Goal: Task Accomplishment & Management: Use online tool/utility

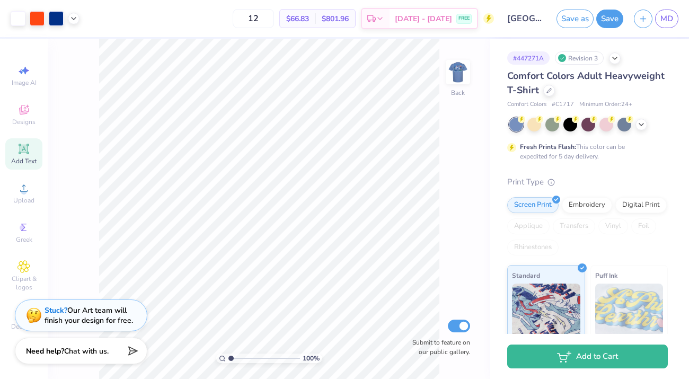
click at [25, 155] on div "Add Text" at bounding box center [23, 153] width 37 height 31
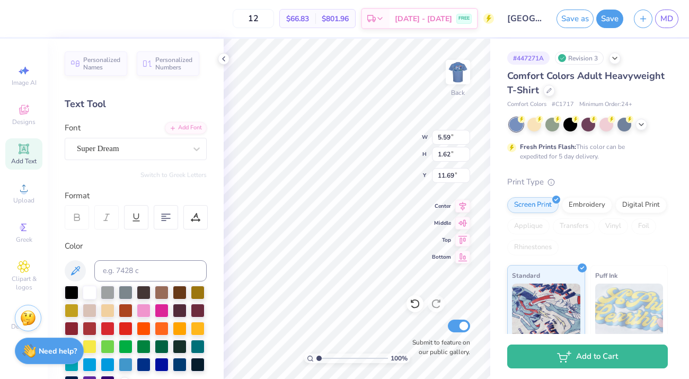
type textarea "T"
type textarea "c"
type textarea "Club Equesetrian"
type input "4.24"
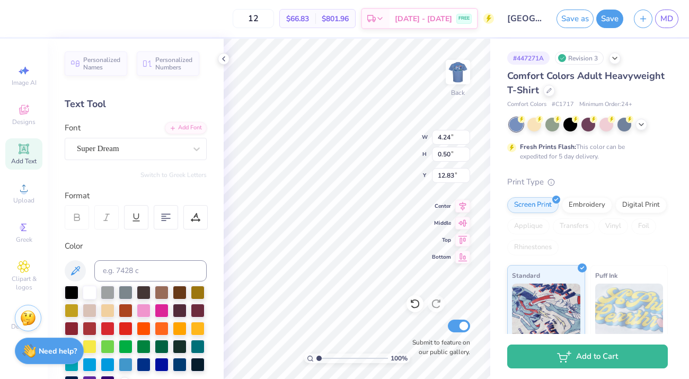
type input "0.50"
type input "5.21"
type input "3.30"
type input "0.39"
type input "5.21"
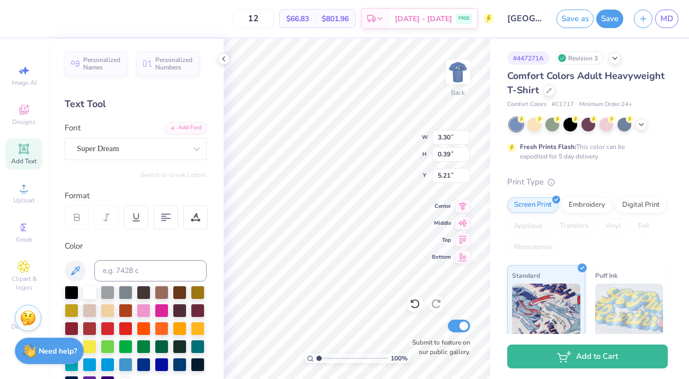
type input "5.45"
click at [120, 160] on div "Personalized Names Personalized Numbers Text Tool Add Font Font Super Dream Swi…" at bounding box center [136, 209] width 176 height 341
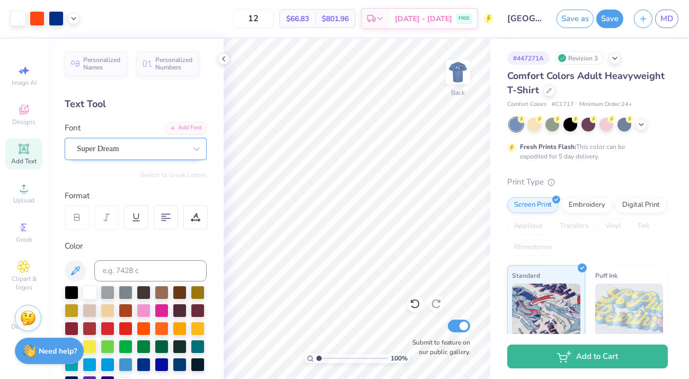
click at [128, 145] on div "Super Dream" at bounding box center [131, 149] width 111 height 16
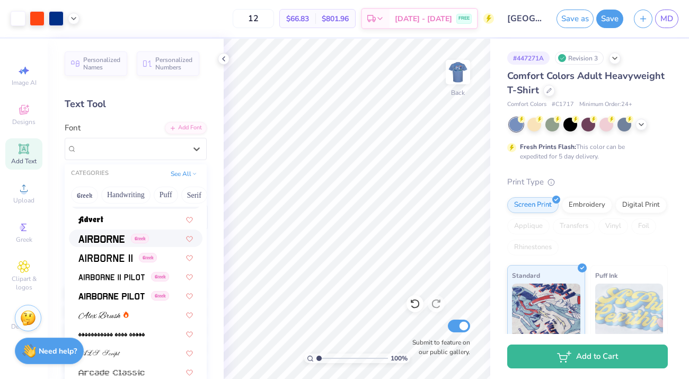
scroll to position [167, 0]
click at [107, 244] on div "Greek" at bounding box center [136, 238] width 134 height 18
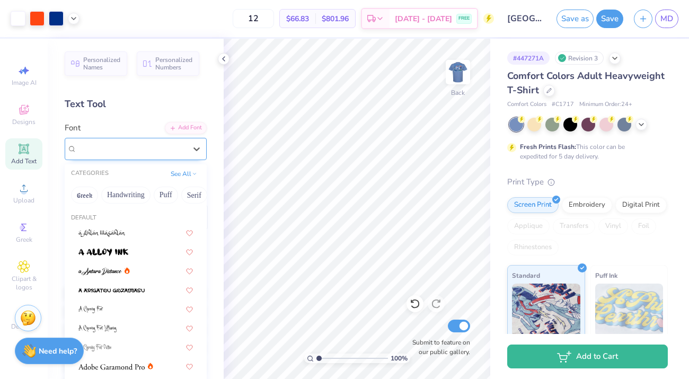
click at [136, 154] on div "Airborne Greek" at bounding box center [131, 149] width 111 height 16
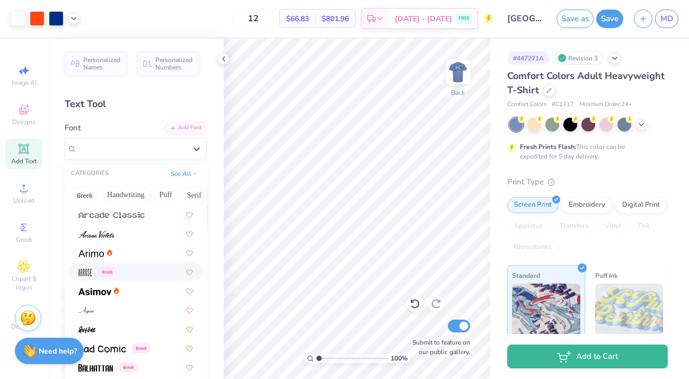
scroll to position [326, 0]
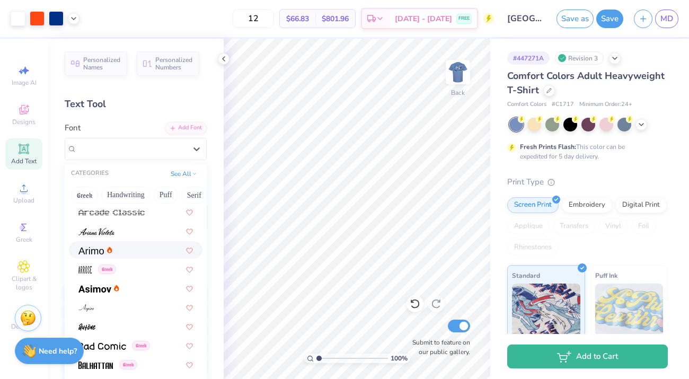
click at [98, 247] on img at bounding box center [90, 250] width 25 height 7
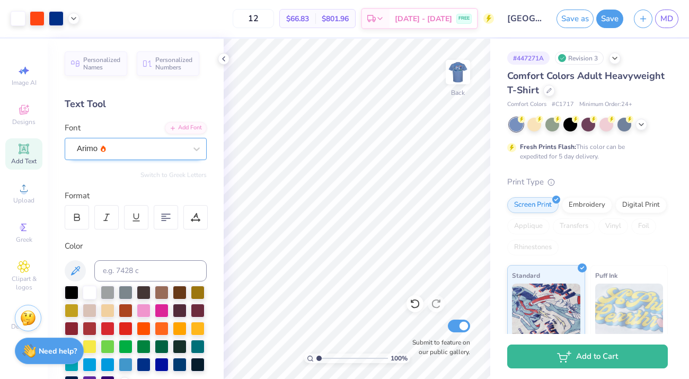
click at [138, 154] on div "Arimo" at bounding box center [131, 149] width 111 height 16
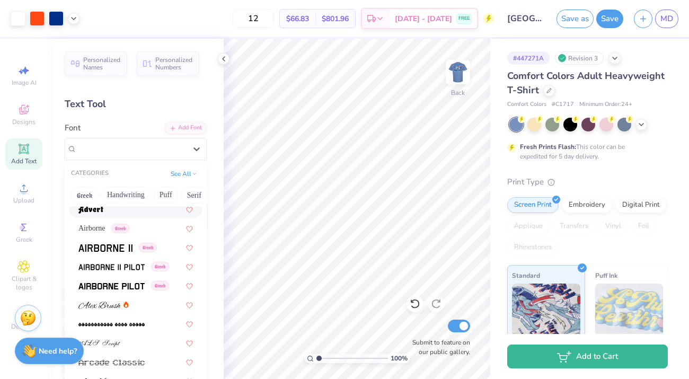
scroll to position [115, 0]
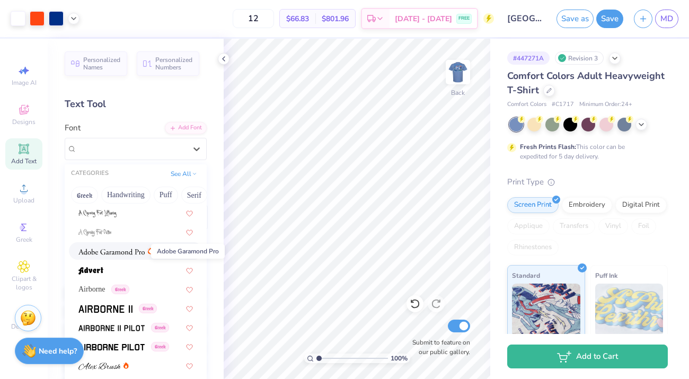
click at [131, 250] on img at bounding box center [111, 251] width 66 height 7
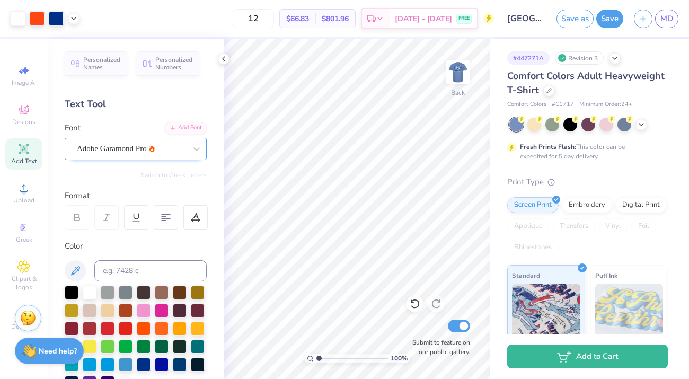
click at [159, 152] on div "Adobe Garamond Pro" at bounding box center [131, 149] width 111 height 16
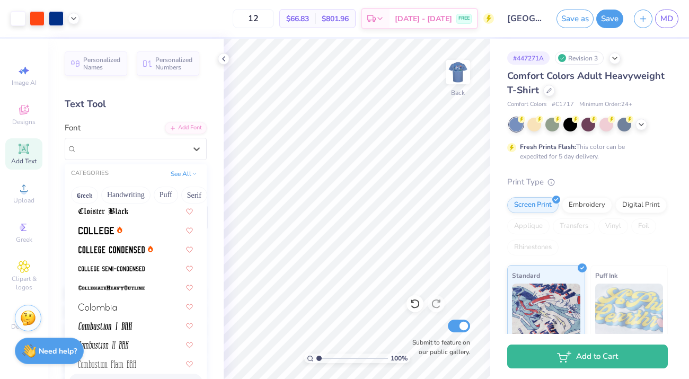
scroll to position [1348, 0]
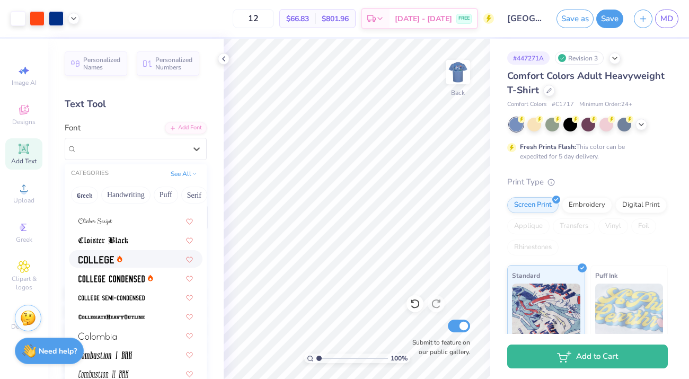
click at [131, 265] on div at bounding box center [136, 259] width 134 height 18
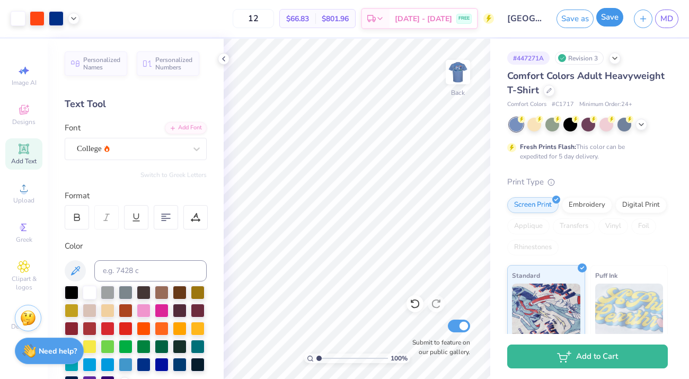
click at [616, 23] on button "Save" at bounding box center [610, 17] width 27 height 19
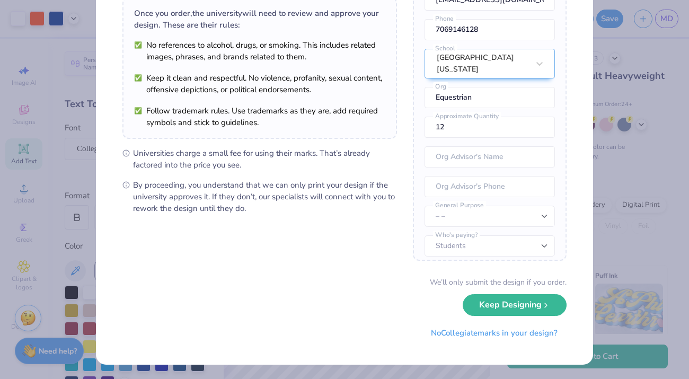
scroll to position [0, 0]
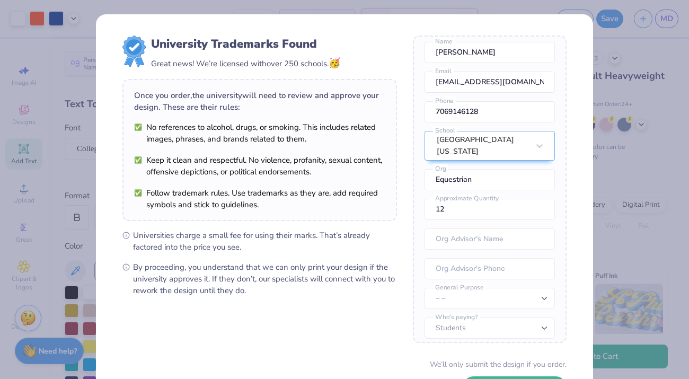
click at [617, 231] on div "University Trademarks Found Great news! We’re licensed with over 250 schools. 🥳…" at bounding box center [344, 189] width 689 height 379
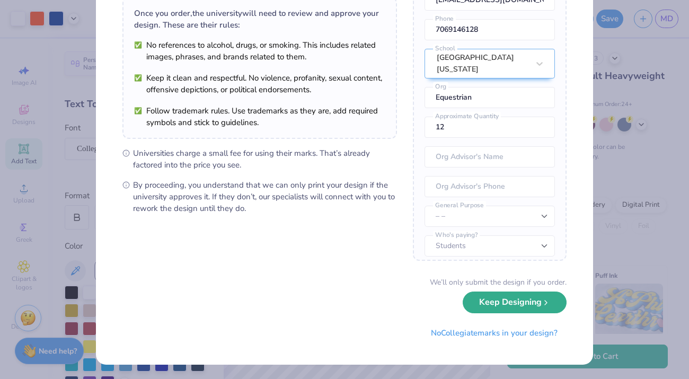
click at [518, 302] on button "Keep Designing" at bounding box center [515, 303] width 104 height 22
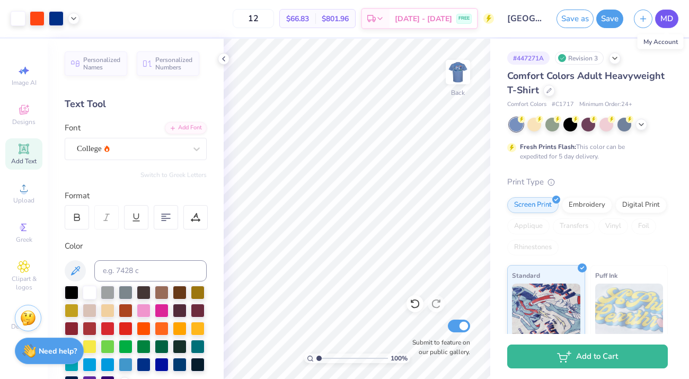
click at [664, 13] on span "MD" at bounding box center [667, 19] width 13 height 12
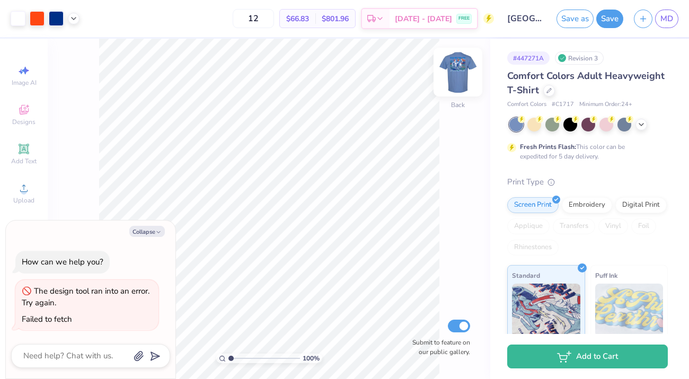
click at [462, 76] on img at bounding box center [458, 72] width 42 height 42
click at [460, 68] on img at bounding box center [458, 72] width 21 height 21
click at [162, 233] on button "Collapse" at bounding box center [147, 231] width 36 height 11
type textarea "x"
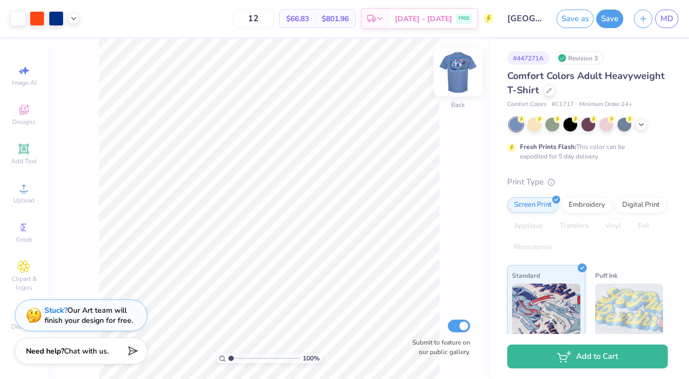
click at [461, 78] on img at bounding box center [458, 72] width 42 height 42
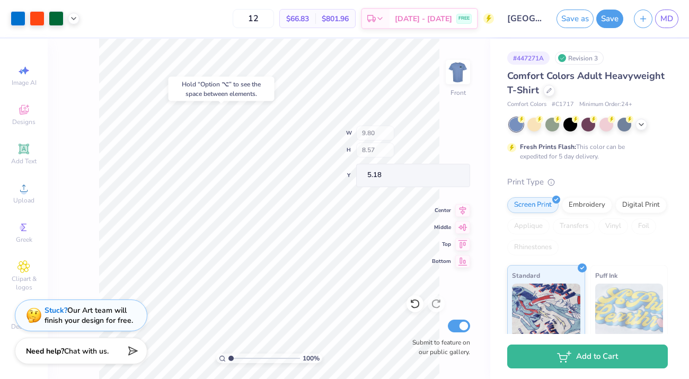
type input "9.80"
type input "8.57"
type input "5.18"
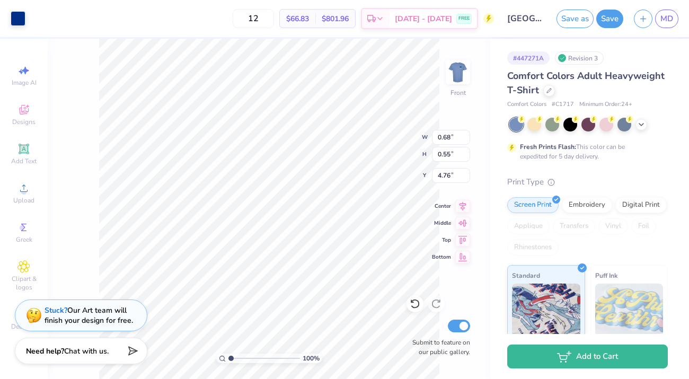
drag, startPoint x: 305, startPoint y: 33, endPoint x: 284, endPoint y: 38, distance: 21.1
click at [305, 33] on div "12 $66.83 Per Item $801.96 Total Est. Delivery Sep 20 - 23 FREE" at bounding box center [263, 18] width 464 height 37
click at [284, 38] on div "Art colors 12 $66.83 Per Item $801.96 Total Est. Delivery Sep 20 - 23 FREE Desi…" at bounding box center [344, 189] width 689 height 379
type input "6.08"
type input "1.54"
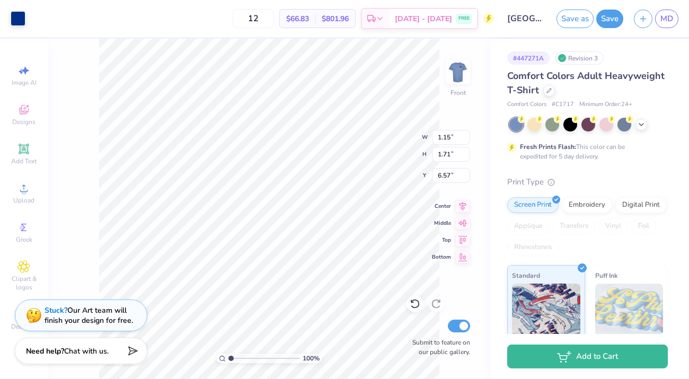
type input "0.08"
type input "5.12"
type input "0.66"
type input "0.03"
type input "5.15"
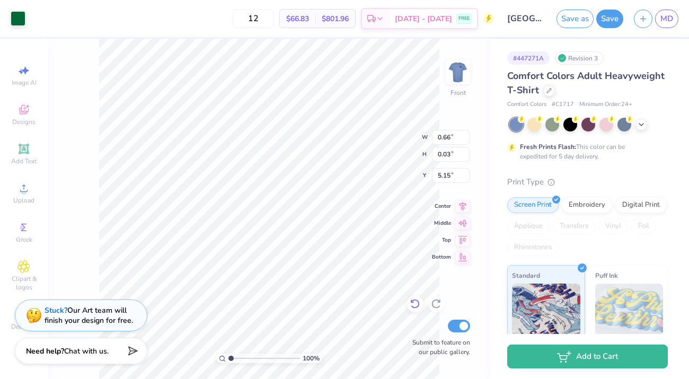
click at [417, 308] on icon at bounding box center [415, 305] width 9 height 10
click at [416, 307] on icon at bounding box center [415, 304] width 11 height 11
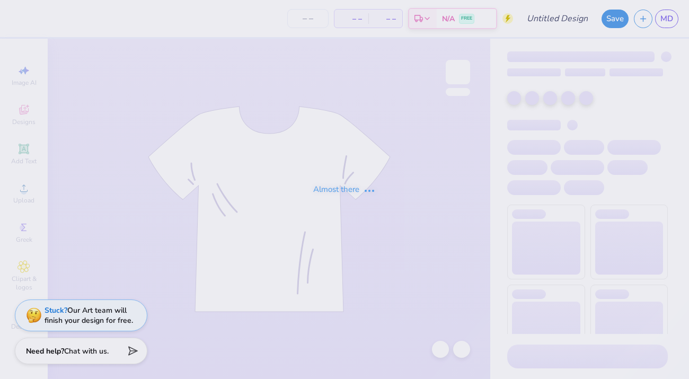
type input "University of Florida : Maggie Dupree"
type input "12"
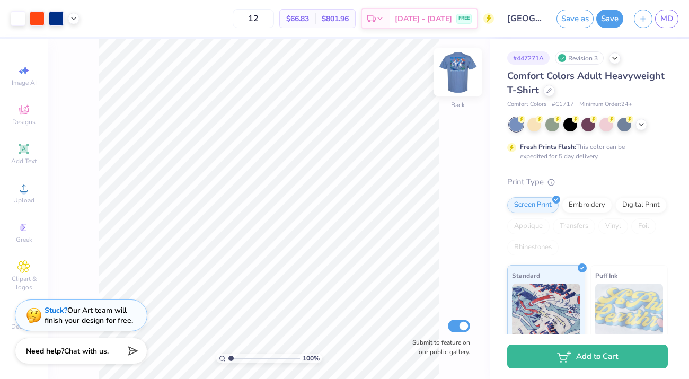
click at [458, 74] on img at bounding box center [458, 72] width 42 height 42
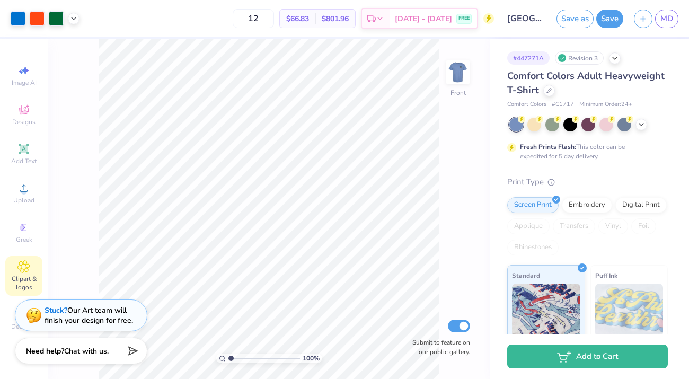
click at [29, 272] on icon at bounding box center [24, 266] width 12 height 13
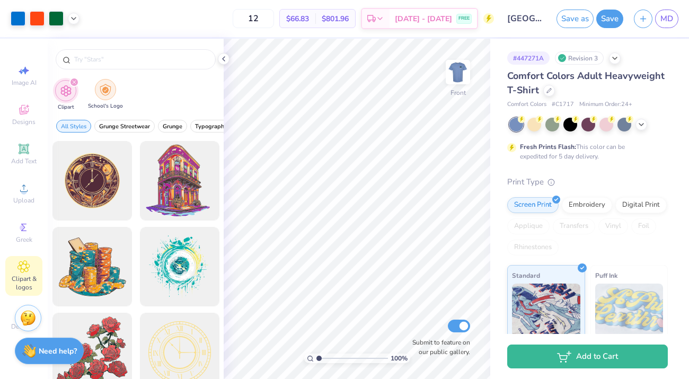
click at [107, 99] on div "filter for School's Logo" at bounding box center [105, 89] width 21 height 21
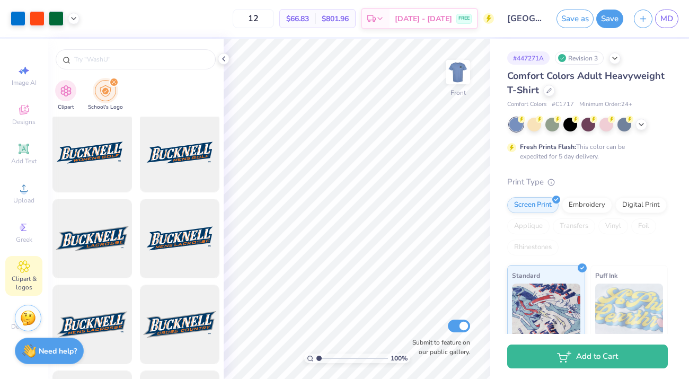
scroll to position [6, 0]
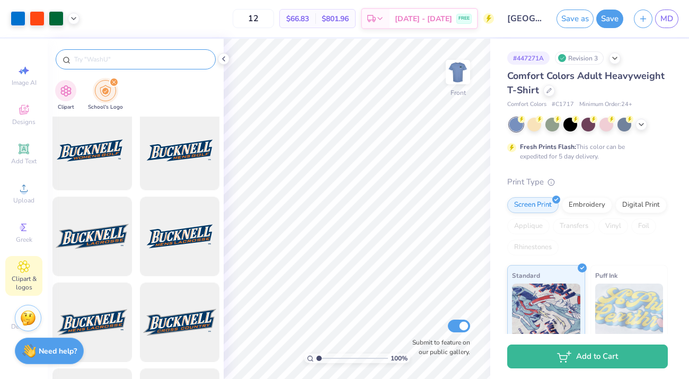
click at [115, 57] on input "text" at bounding box center [141, 59] width 136 height 11
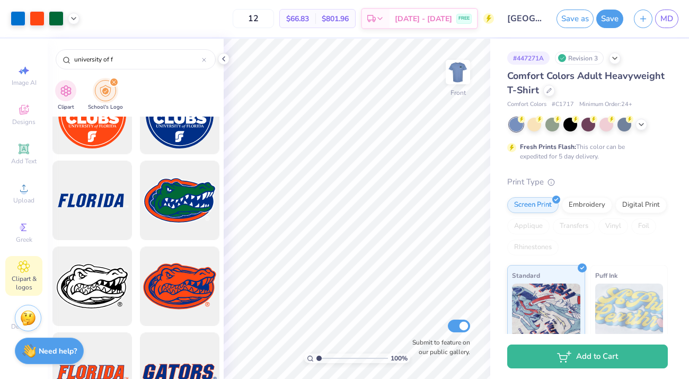
scroll to position [0, 0]
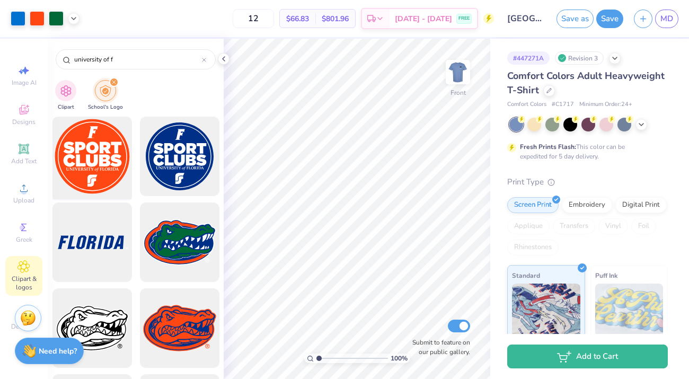
type input "university of f"
click at [88, 145] on div at bounding box center [92, 157] width 88 height 88
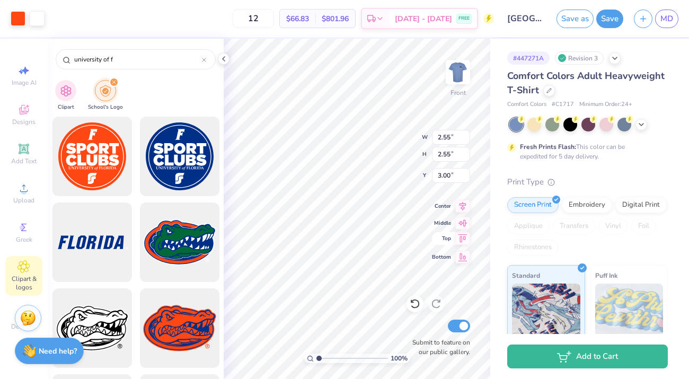
type input "2.55"
type input "11.00"
type input "10.67"
type input "10.11"
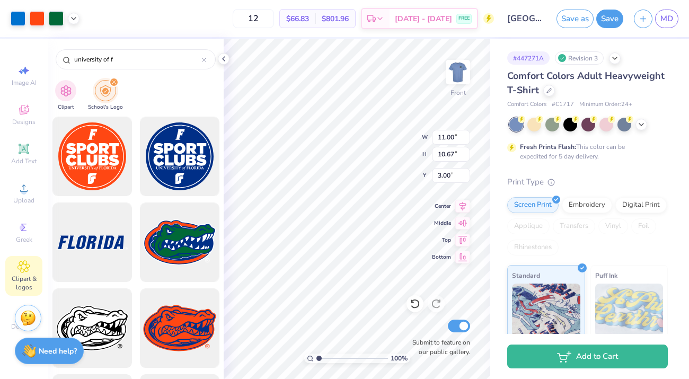
type input "9.81"
type input "3.86"
type input "2.55"
type input "16.55"
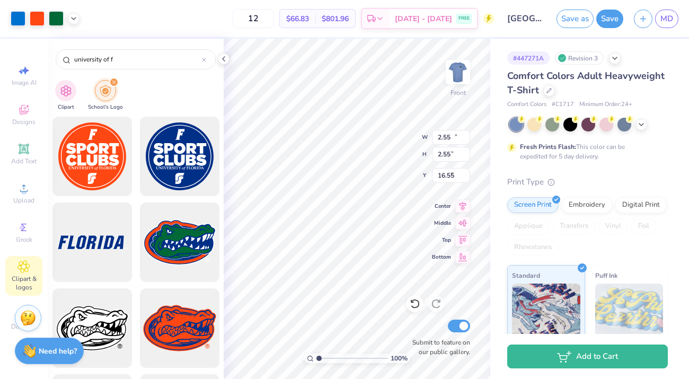
type input "10.11"
type input "9.81"
type input "7.13"
click at [224, 56] on icon at bounding box center [224, 59] width 8 height 8
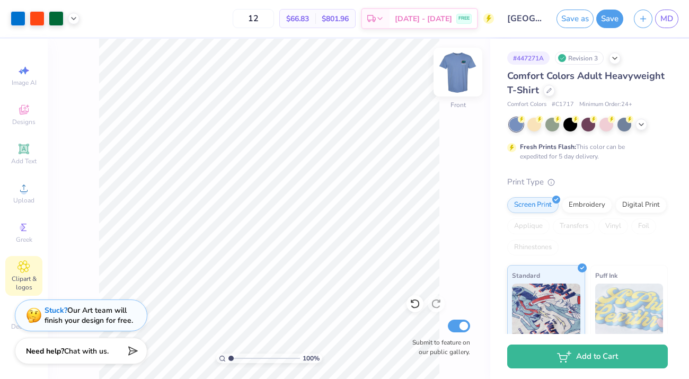
click at [460, 74] on img at bounding box center [458, 72] width 42 height 42
click at [615, 22] on button "Save" at bounding box center [610, 17] width 27 height 19
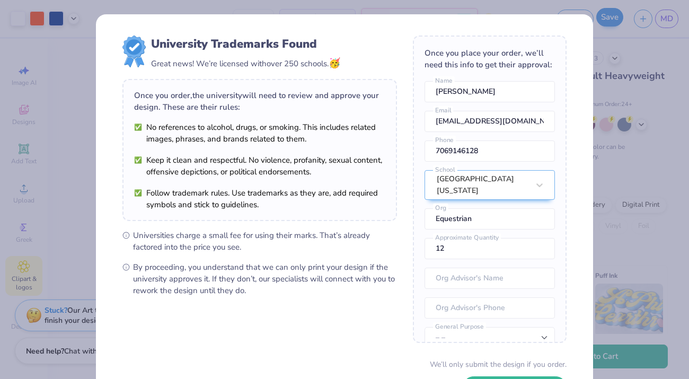
scroll to position [82, 0]
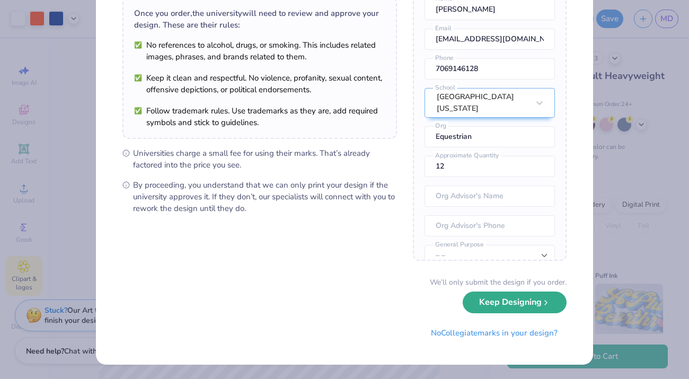
click at [509, 309] on button "Keep Designing" at bounding box center [515, 303] width 104 height 22
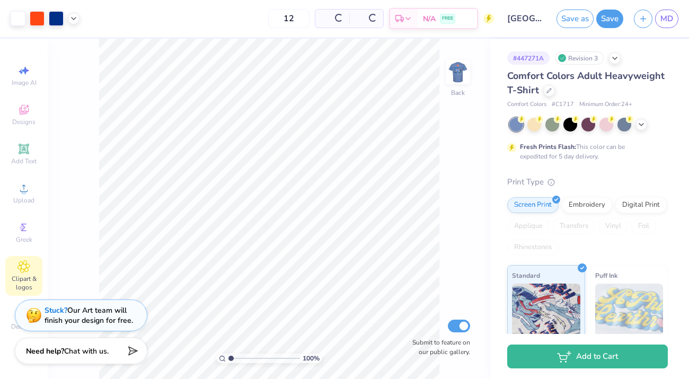
scroll to position [0, 0]
click at [669, 21] on span "MD" at bounding box center [667, 19] width 13 height 12
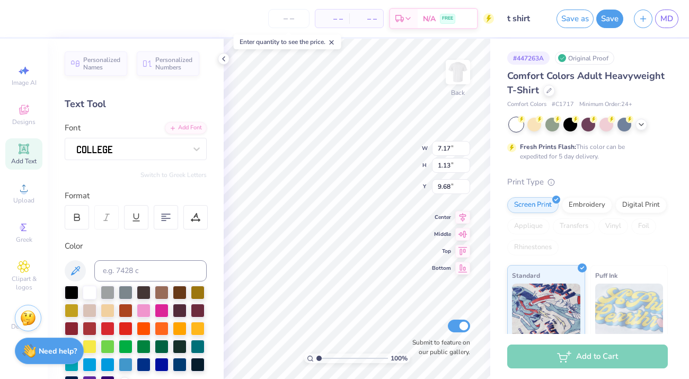
scroll to position [0, 1]
type textarea "Club Equestrian"
type input "8.08"
type input "0.85"
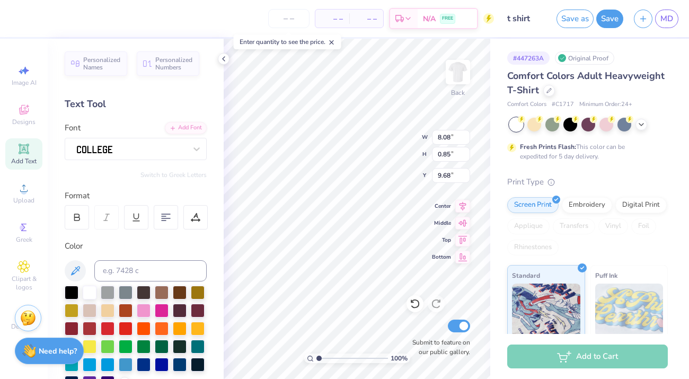
type input "9.76"
type input "9.81"
type input "6.60"
type input "0.69"
click at [460, 66] on img at bounding box center [458, 72] width 42 height 42
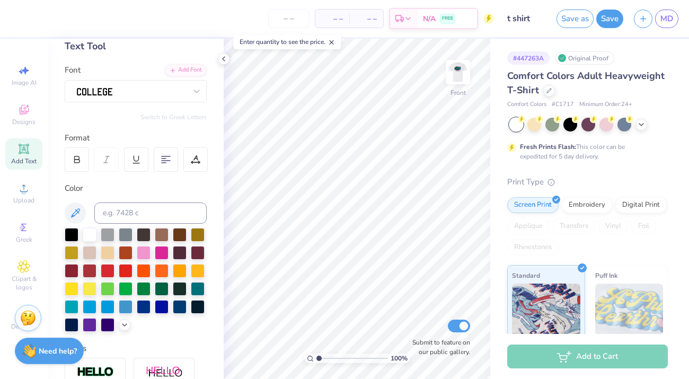
scroll to position [62, 0]
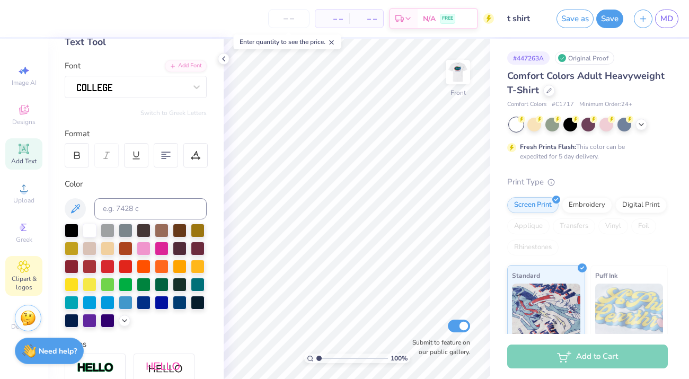
click at [28, 265] on icon at bounding box center [24, 266] width 12 height 13
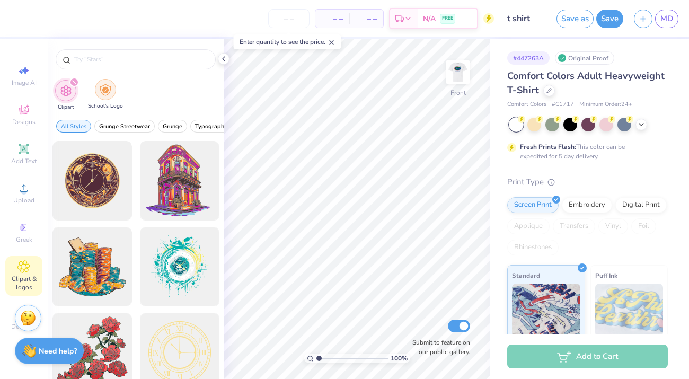
click at [103, 90] on img "filter for School's Logo" at bounding box center [106, 90] width 12 height 12
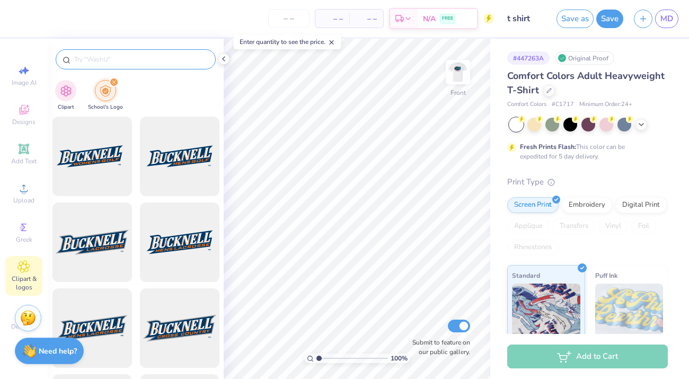
click at [102, 54] on input "text" at bounding box center [141, 59] width 136 height 11
type input "university of florida"
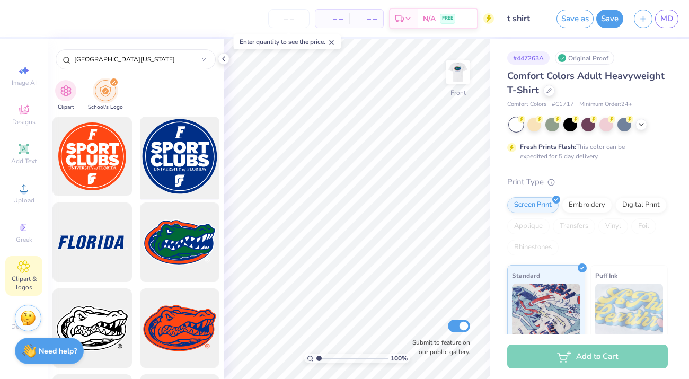
drag, startPoint x: 182, startPoint y: 152, endPoint x: 157, endPoint y: 143, distance: 26.5
click at [157, 143] on div at bounding box center [180, 157] width 88 height 88
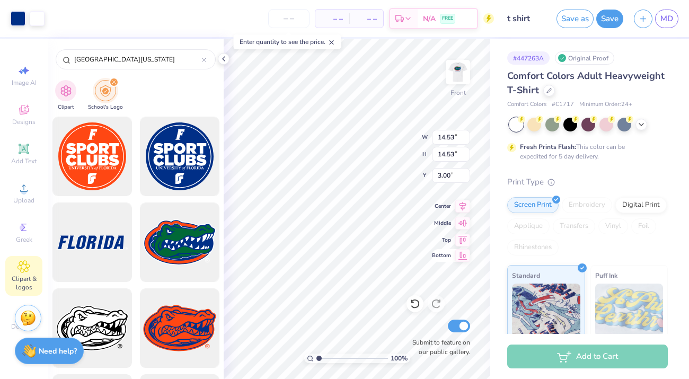
type input "3.41"
type input "2.52"
click at [617, 19] on button "Save" at bounding box center [610, 17] width 27 height 19
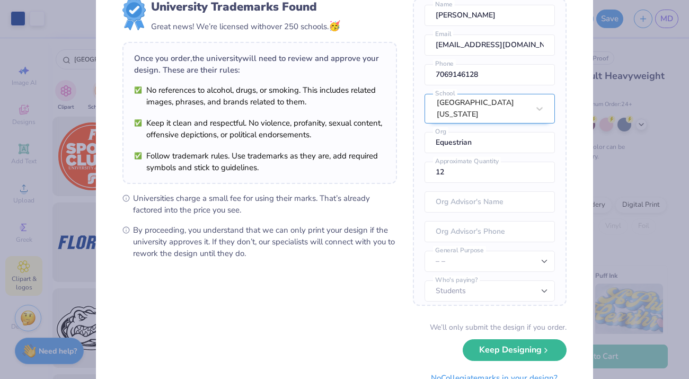
scroll to position [82, 0]
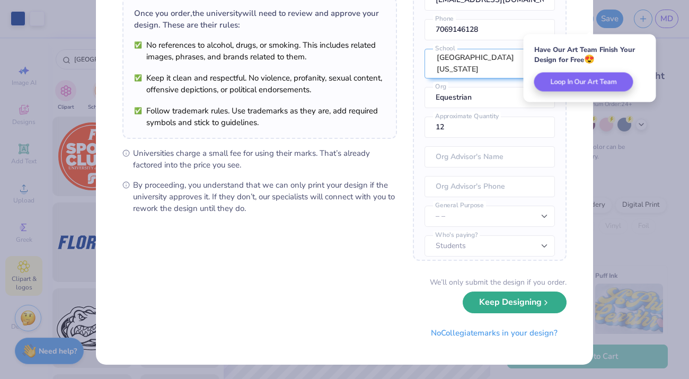
click at [544, 308] on button "Keep Designing" at bounding box center [515, 303] width 104 height 22
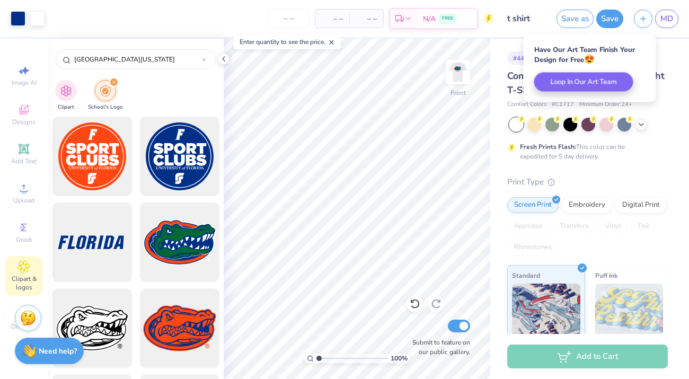
scroll to position [0, 0]
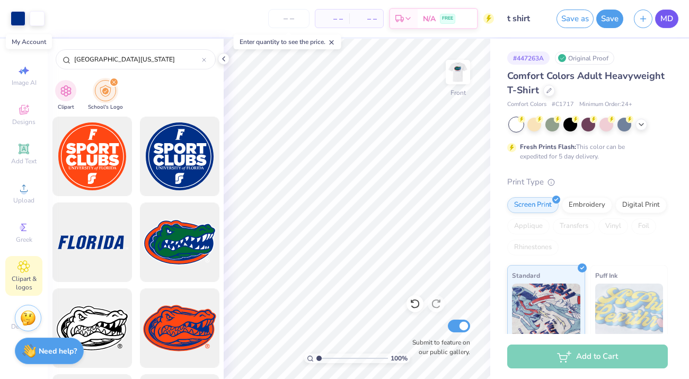
click at [665, 20] on span "MD" at bounding box center [667, 19] width 13 height 12
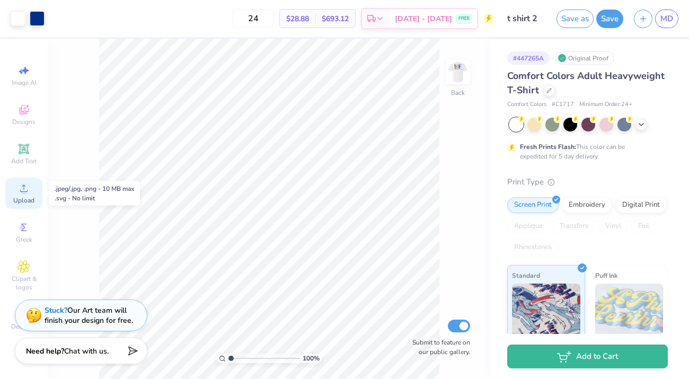
click at [31, 200] on span "Upload" at bounding box center [23, 200] width 21 height 8
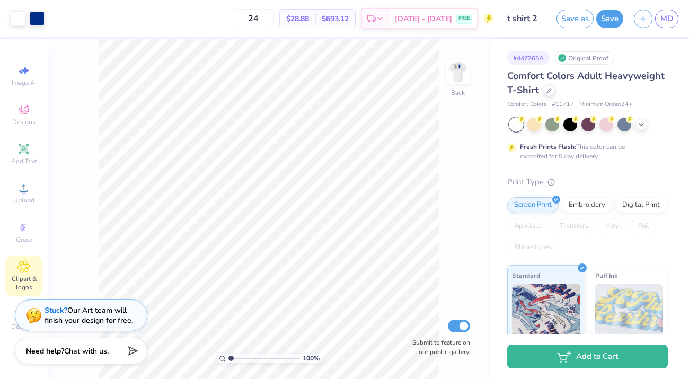
click at [18, 283] on span "Clipart & logos" at bounding box center [23, 283] width 37 height 17
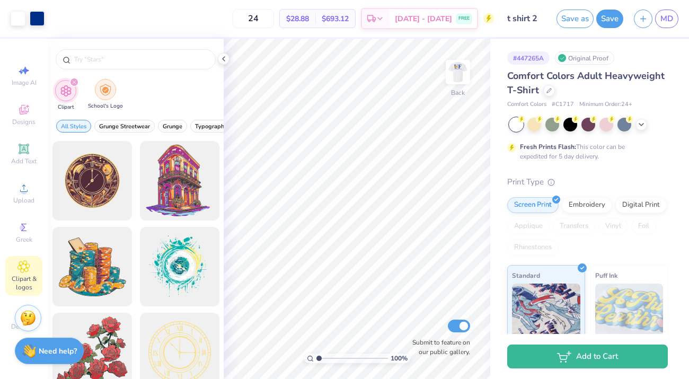
click at [109, 95] on img "filter for School's Logo" at bounding box center [106, 90] width 12 height 12
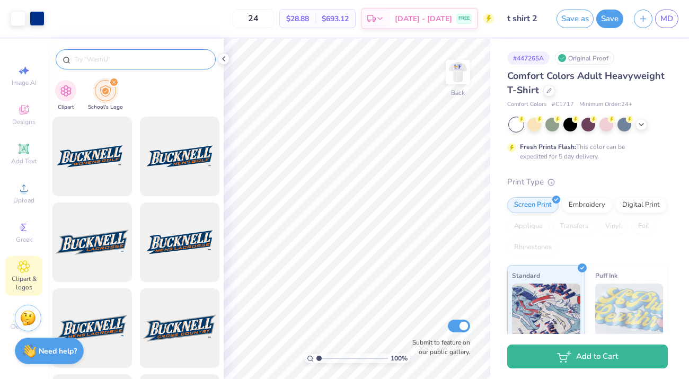
click at [127, 60] on input "text" at bounding box center [141, 59] width 136 height 11
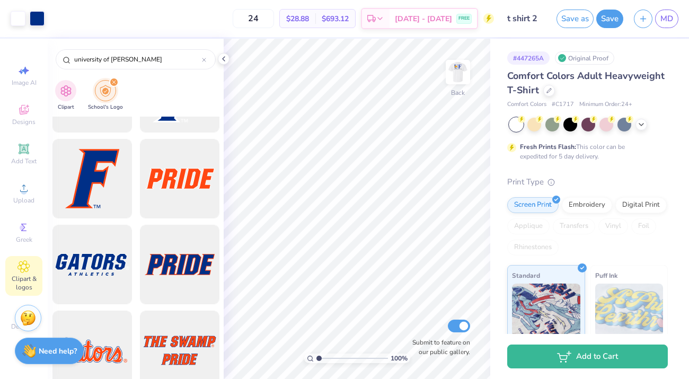
scroll to position [1263, 0]
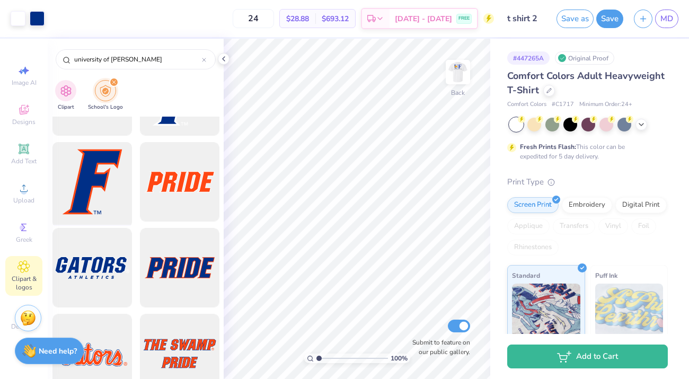
type input "university of flor"
click at [106, 190] on div at bounding box center [92, 182] width 88 height 88
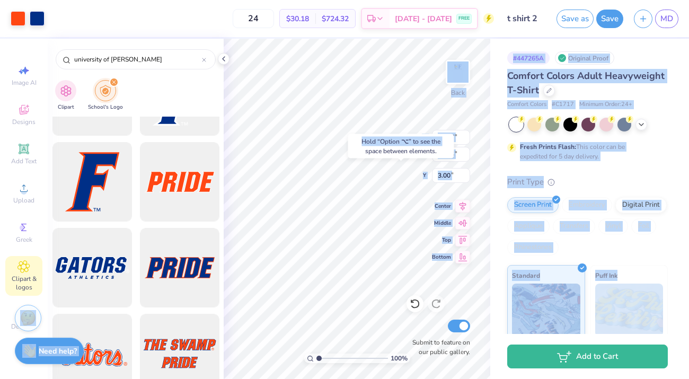
click at [363, 222] on body "Art colors 24 $30.18 Per Item $724.32 Total Est. Delivery Sep 20 - 23 FREE Desi…" at bounding box center [344, 189] width 689 height 379
type input "8.57"
type input "3.25"
type input "3.54"
type input "3.00"
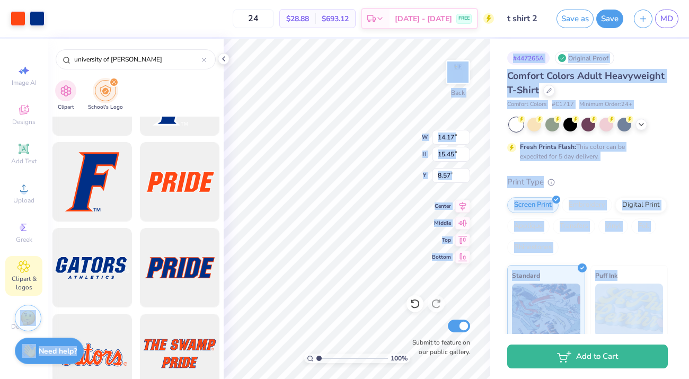
type input "2.42"
type input "4.07"
type input "4.43"
type input "3.00"
type input "3.26"
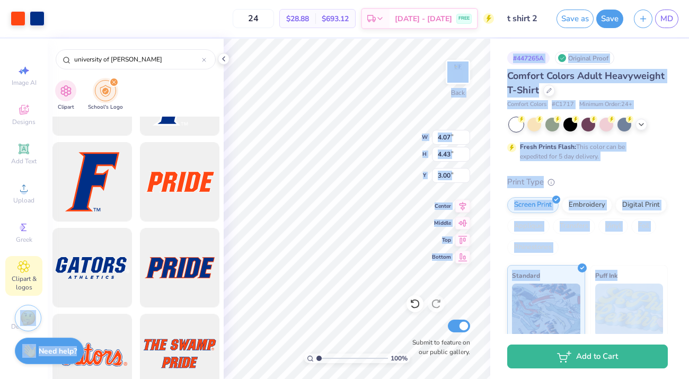
type input "3.55"
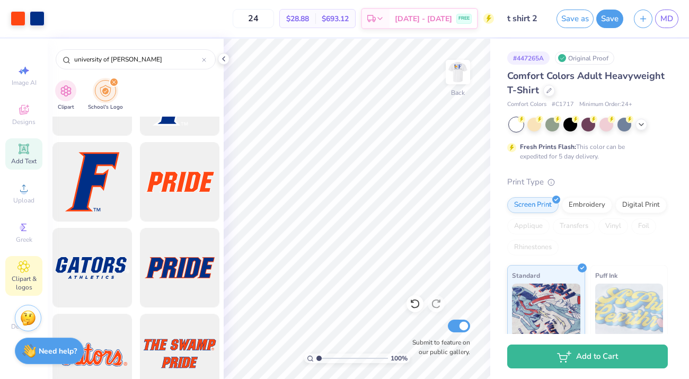
click at [25, 146] on icon at bounding box center [24, 149] width 8 height 8
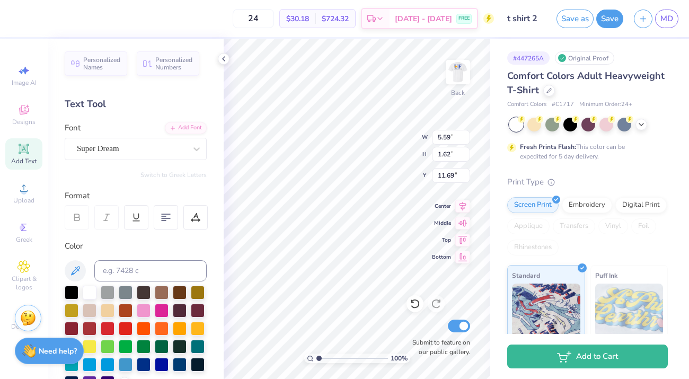
scroll to position [0, 0]
type textarea "T"
type textarea "Club Equestrian"
type input "5.89"
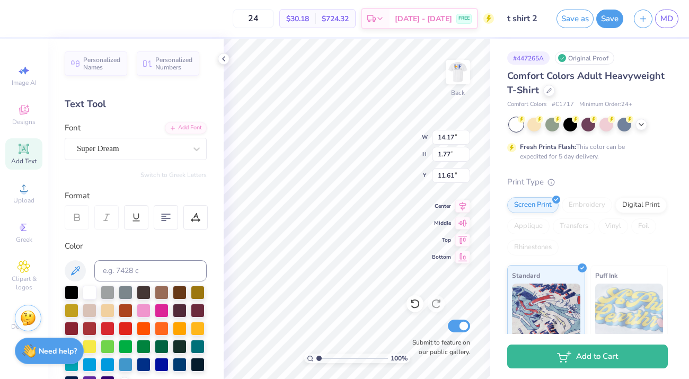
type input "0.74"
type input "6.97"
type input "4.10"
type input "0.51"
type input "7.08"
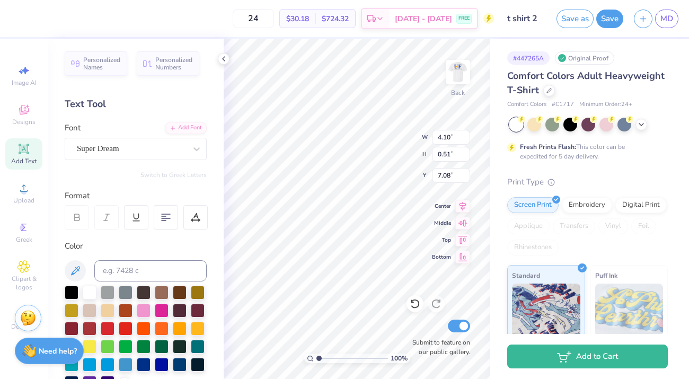
type input "7.04"
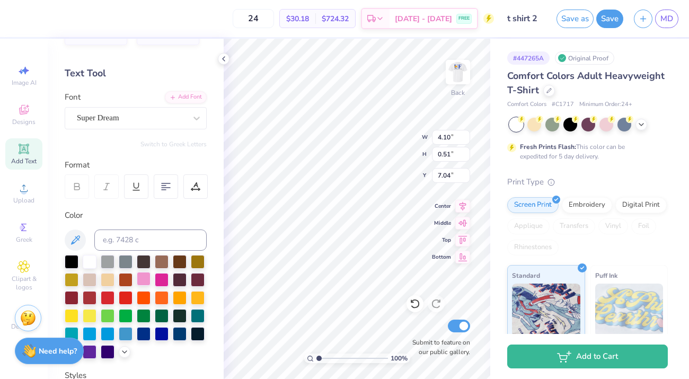
scroll to position [40, 0]
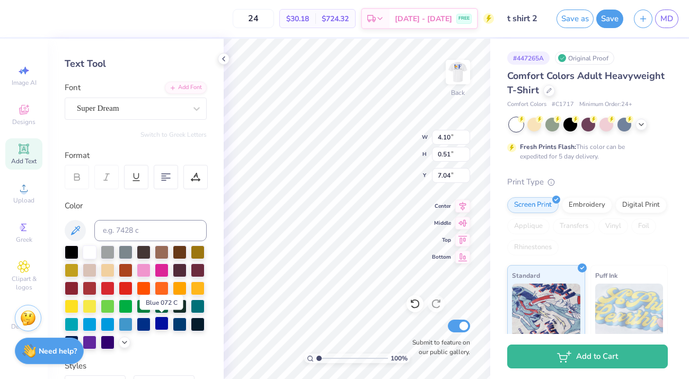
click at [162, 325] on div at bounding box center [162, 324] width 14 height 14
click at [150, 109] on div "Super Dream" at bounding box center [131, 108] width 111 height 16
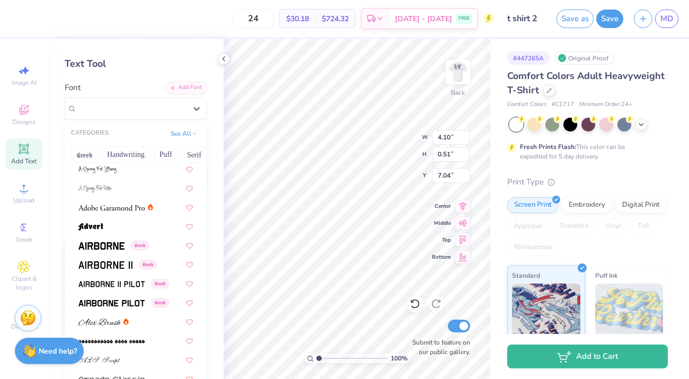
scroll to position [136, 0]
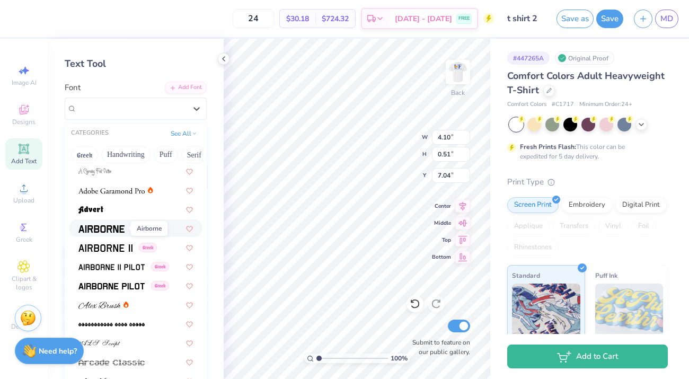
click at [111, 229] on img at bounding box center [101, 228] width 46 height 7
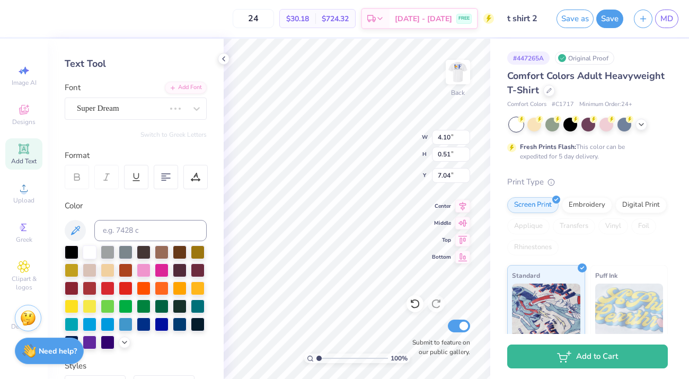
type input "4.74"
type input "0.45"
type input "7.08"
click at [154, 108] on div "Airborne Greek" at bounding box center [131, 108] width 111 height 16
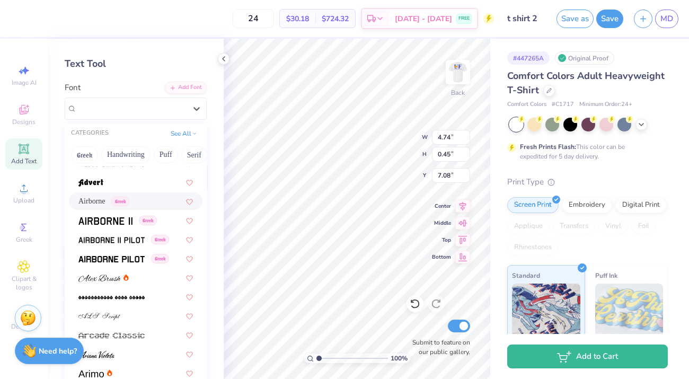
scroll to position [163, 0]
click at [124, 243] on img at bounding box center [111, 239] width 66 height 7
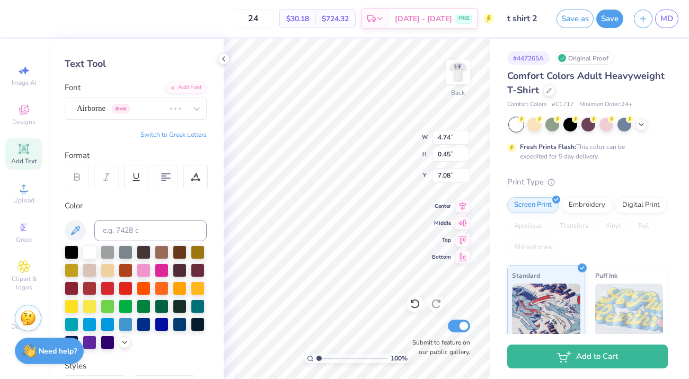
type input "4.73"
type input "0.44"
type input "3.44"
type input "0.32"
type input "7.06"
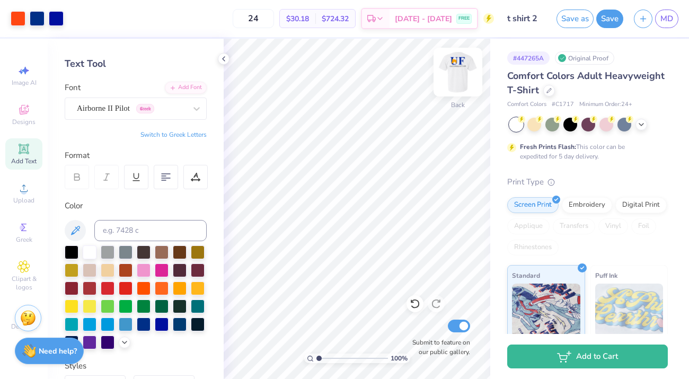
click at [460, 72] on img at bounding box center [458, 72] width 42 height 42
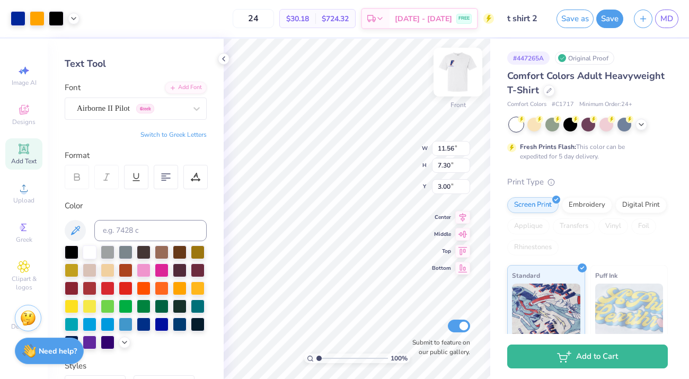
type input "4.48"
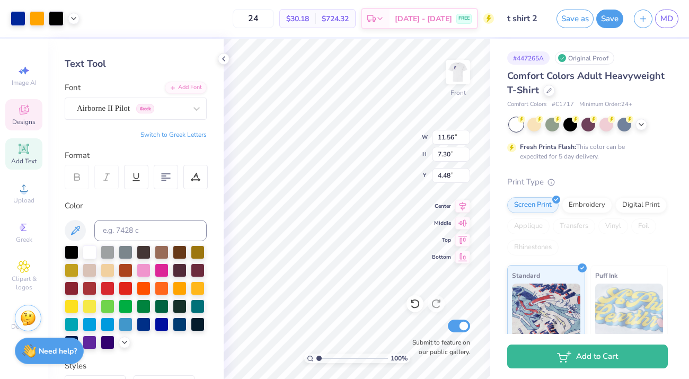
click at [24, 116] on icon at bounding box center [24, 109] width 13 height 13
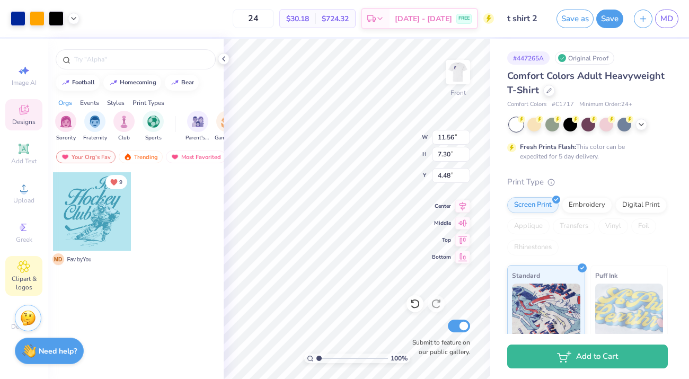
click at [23, 278] on span "Clipart & logos" at bounding box center [23, 283] width 37 height 17
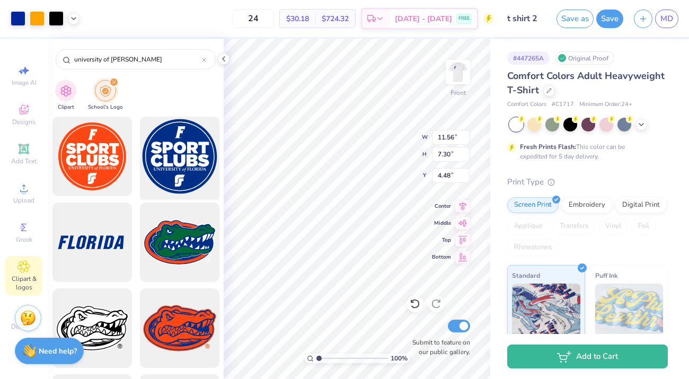
click at [179, 156] on div at bounding box center [180, 157] width 88 height 88
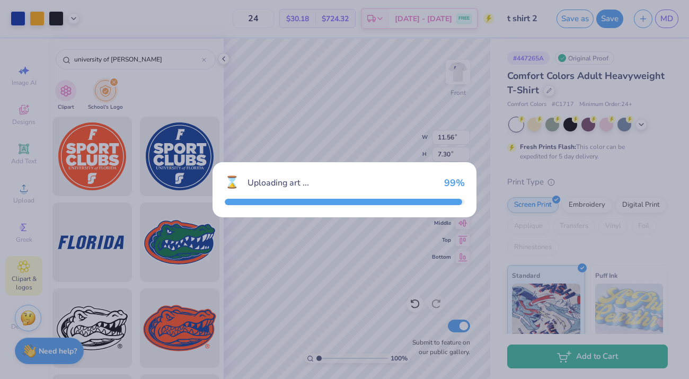
type input "14.53"
type input "3.00"
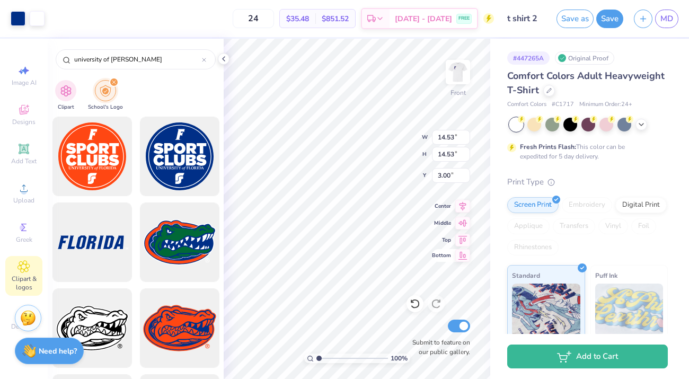
type input "2.52"
type input "11.56"
type input "7.30"
type input "7.17"
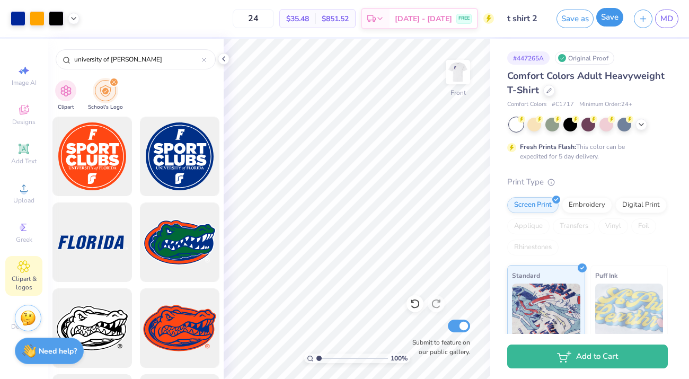
click at [607, 23] on button "Save" at bounding box center [610, 17] width 27 height 19
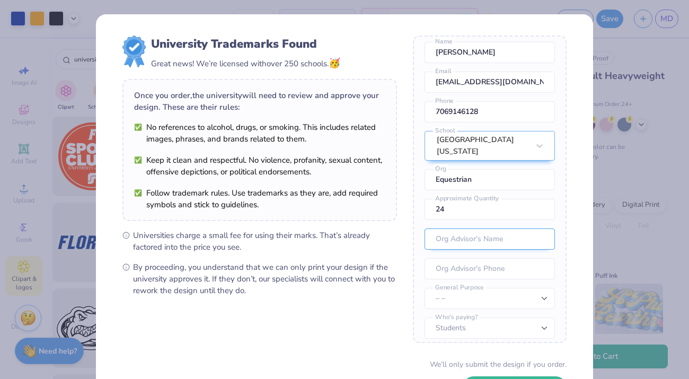
scroll to position [82, 0]
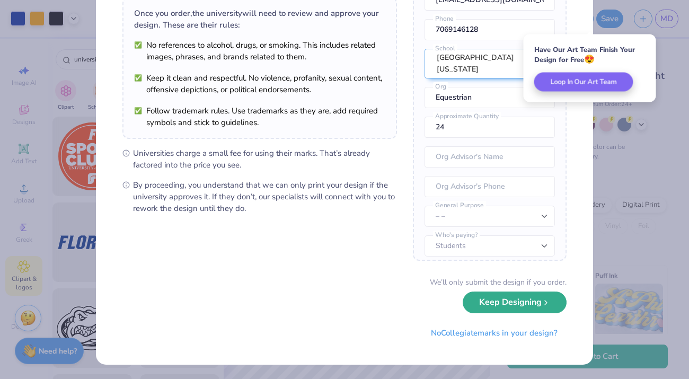
click at [526, 304] on button "Keep Designing" at bounding box center [515, 303] width 104 height 22
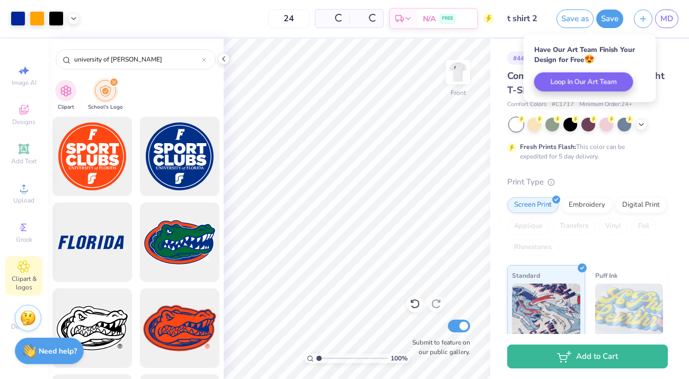
scroll to position [0, 0]
click at [661, 23] on span "MD" at bounding box center [667, 19] width 13 height 12
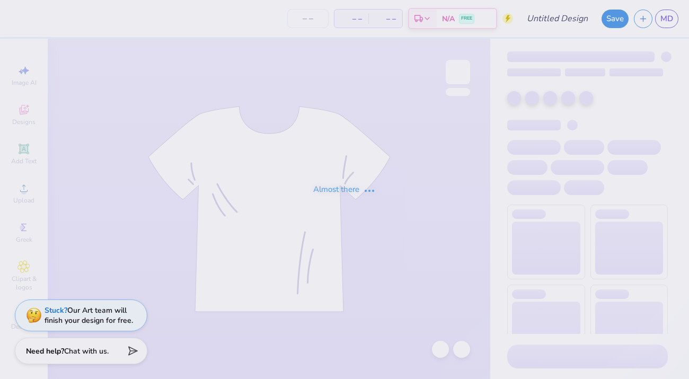
type input "quarter zip"
type input "27"
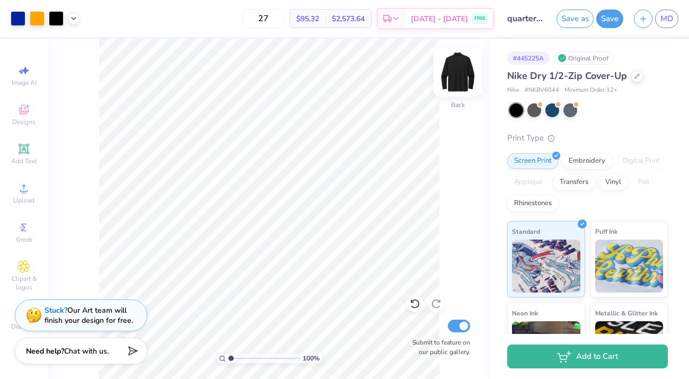
click at [469, 74] on img at bounding box center [458, 72] width 42 height 42
click at [459, 68] on img at bounding box center [458, 72] width 42 height 42
click at [669, 19] on span "MD" at bounding box center [667, 19] width 13 height 12
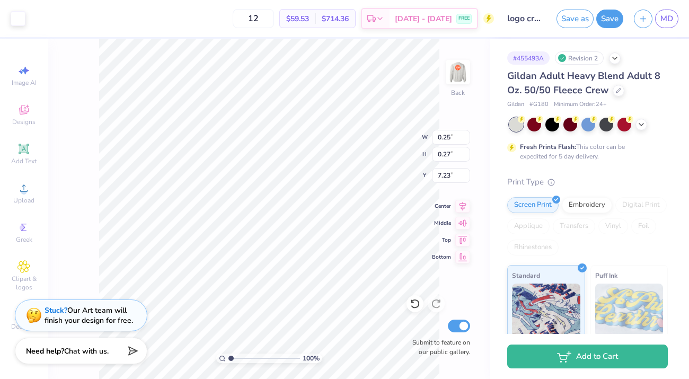
type input "0.84"
type input "0.79"
type input "9.67"
type input "2.56"
type input "1.02"
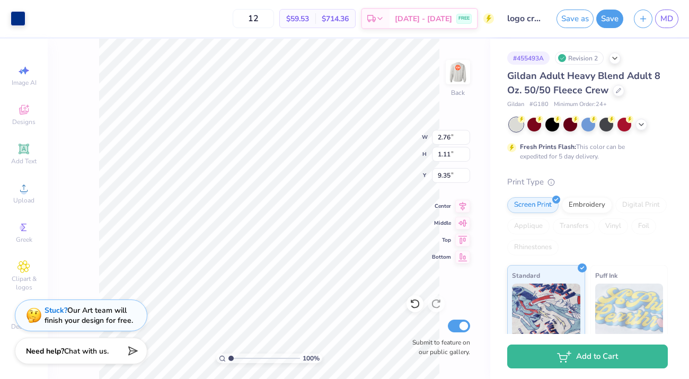
type input "9.43"
type input "10.06"
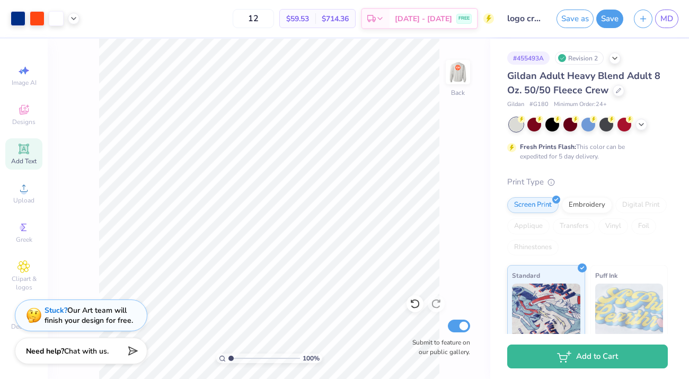
click at [25, 150] on icon at bounding box center [24, 149] width 8 height 8
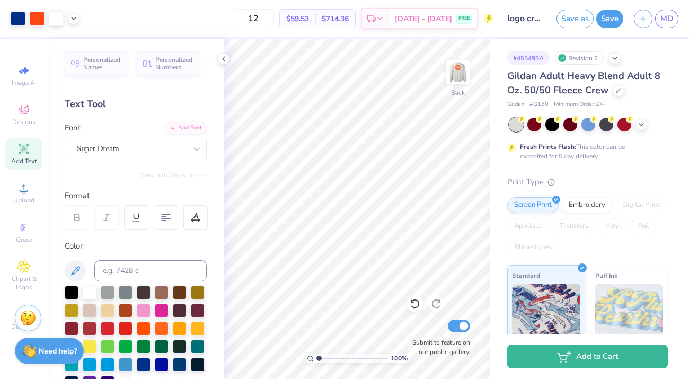
drag, startPoint x: 33, startPoint y: 150, endPoint x: 58, endPoint y: 153, distance: 25.1
click at [33, 150] on div "Add Text" at bounding box center [23, 153] width 37 height 31
type textarea "T"
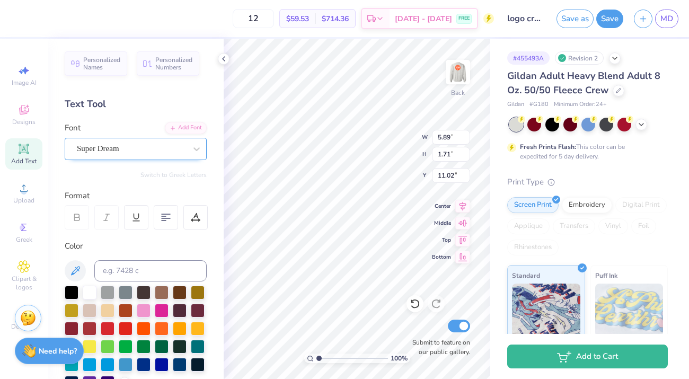
type textarea "Club Equestrian"
click at [149, 143] on div "Super Dream" at bounding box center [131, 149] width 111 height 16
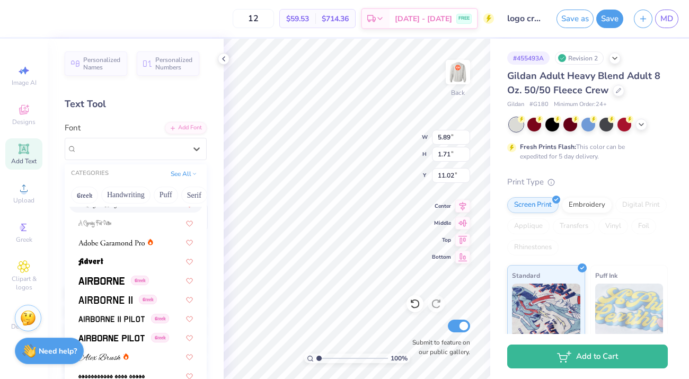
scroll to position [128, 0]
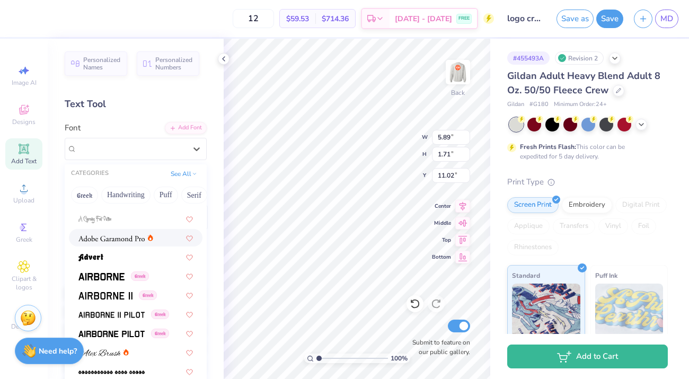
click at [133, 240] on img at bounding box center [111, 238] width 66 height 7
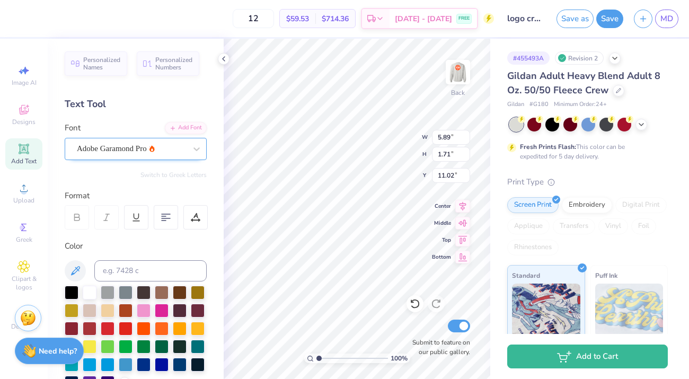
click at [167, 149] on div "Adobe Garamond Pro" at bounding box center [131, 149] width 111 height 16
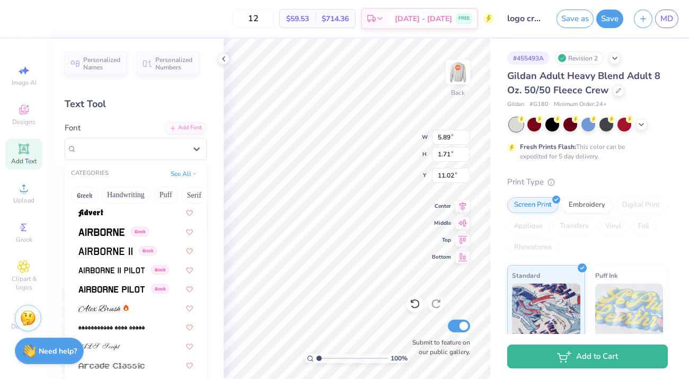
scroll to position [177, 0]
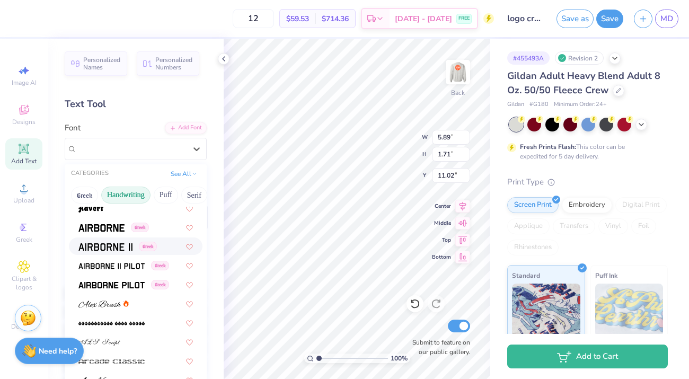
click at [138, 194] on button "Handwriting" at bounding box center [125, 195] width 49 height 17
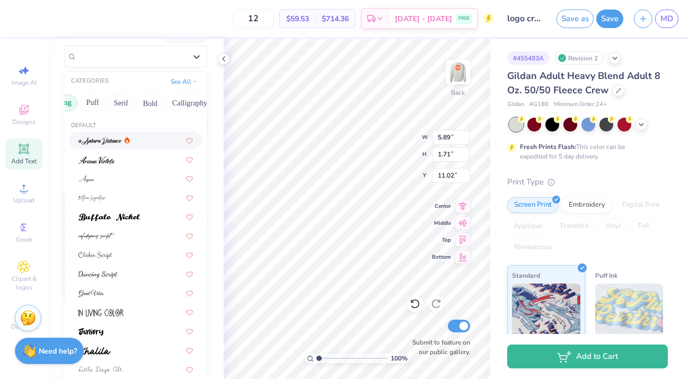
scroll to position [0, 75]
click at [125, 102] on button "Serif" at bounding box center [120, 102] width 26 height 17
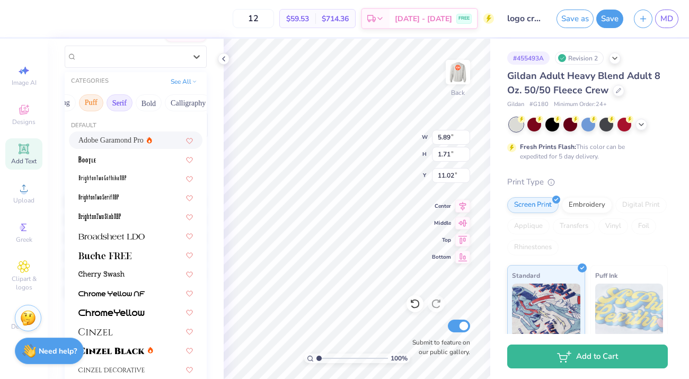
click at [100, 106] on button "Puff" at bounding box center [91, 102] width 24 height 17
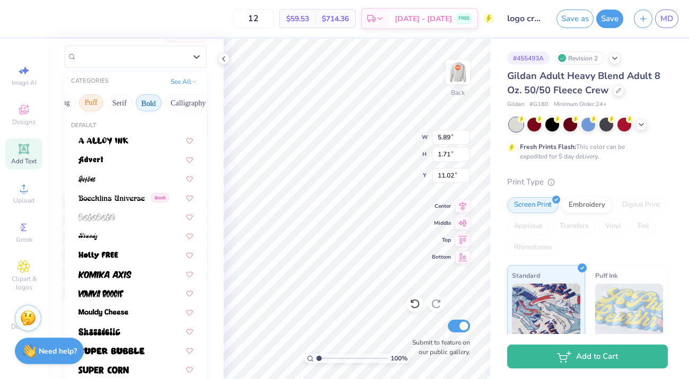
click at [143, 102] on button "Bold" at bounding box center [149, 102] width 26 height 17
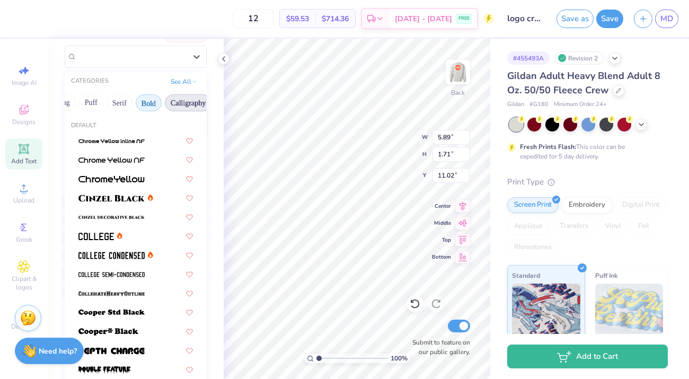
click at [172, 101] on button "Calligraphy" at bounding box center [188, 102] width 47 height 17
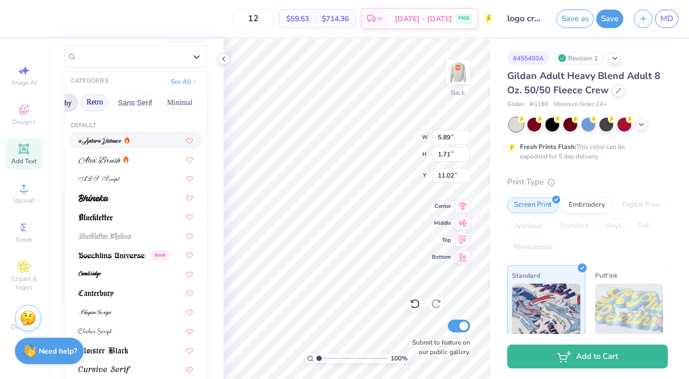
scroll to position [0, 208]
click at [101, 102] on button "Retro" at bounding box center [95, 102] width 28 height 17
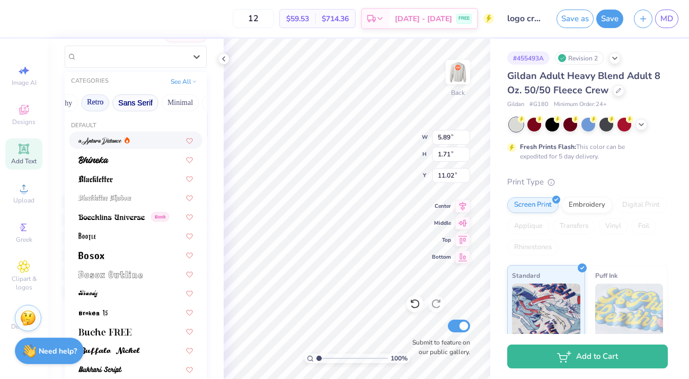
click at [127, 103] on button "Sans Serif" at bounding box center [135, 102] width 46 height 17
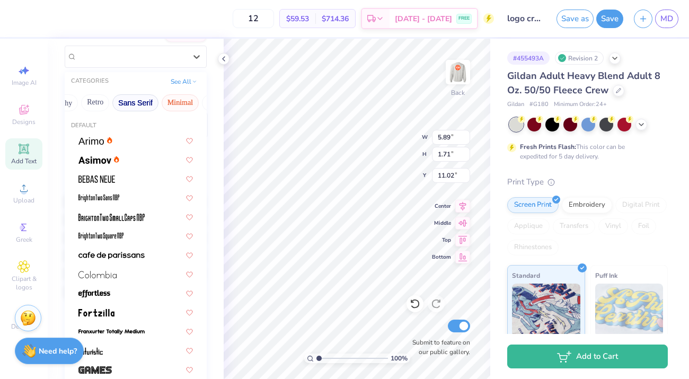
click at [166, 101] on button "Minimal" at bounding box center [180, 102] width 37 height 17
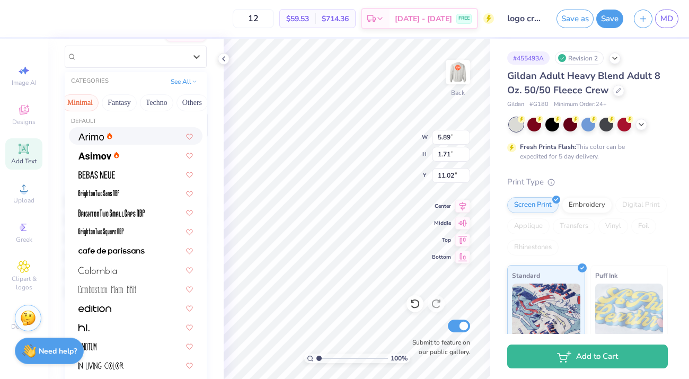
scroll to position [0, 312]
click at [157, 102] on button "Techno" at bounding box center [153, 102] width 33 height 17
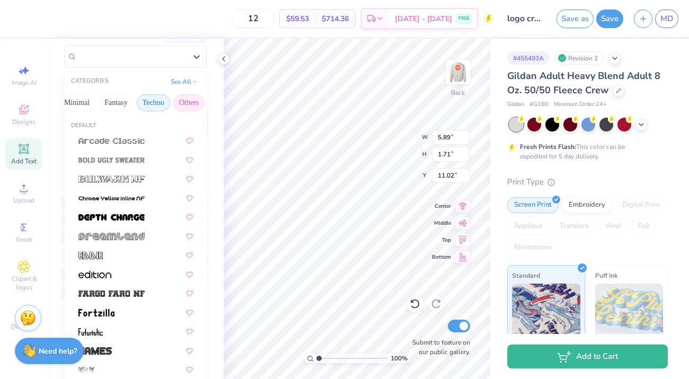
click at [186, 100] on button "Others" at bounding box center [188, 102] width 31 height 17
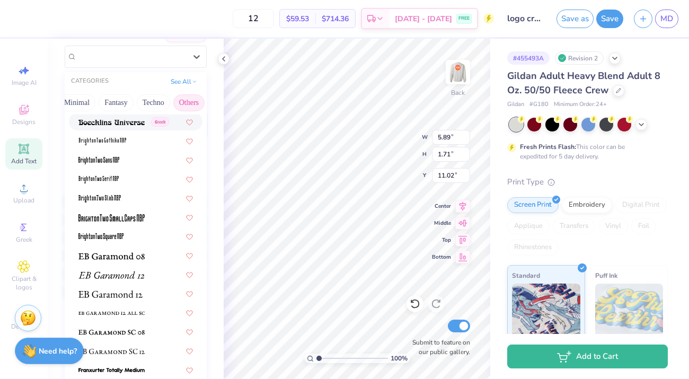
scroll to position [69, 0]
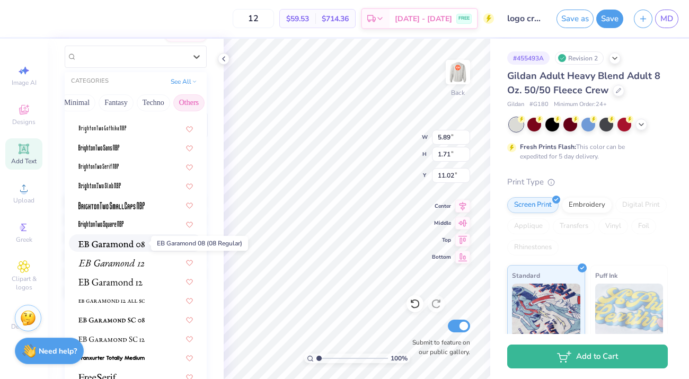
click at [112, 246] on img at bounding box center [111, 243] width 66 height 7
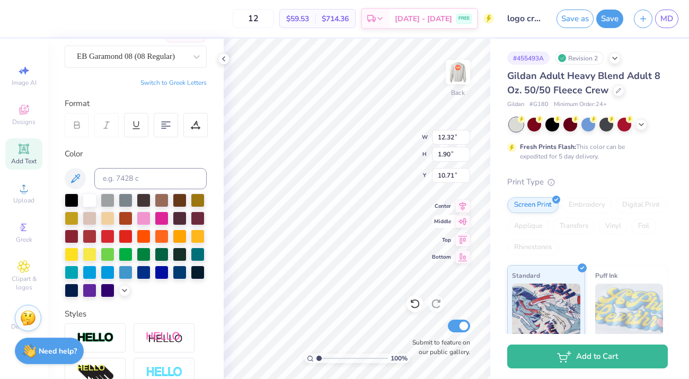
type input "12.32"
type input "1.90"
type input "9.98"
type input "9.91"
type input "1.52"
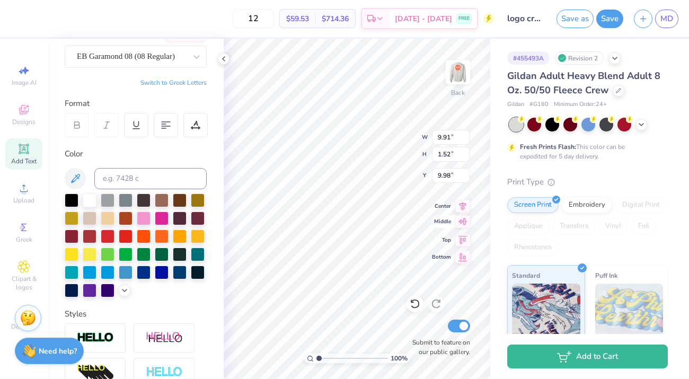
type input "9.90"
type input "5.84"
click at [162, 275] on div at bounding box center [162, 272] width 14 height 14
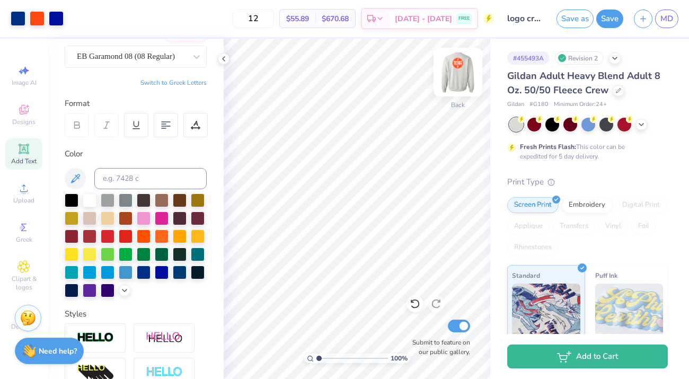
click at [453, 80] on img at bounding box center [458, 72] width 42 height 42
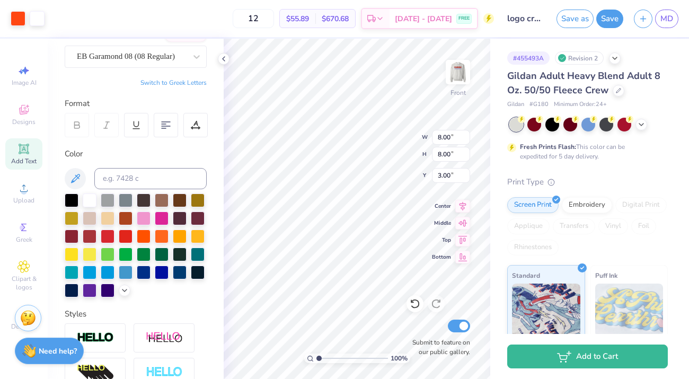
type input "2.55"
type input "3.29"
click at [462, 73] on img at bounding box center [458, 72] width 42 height 42
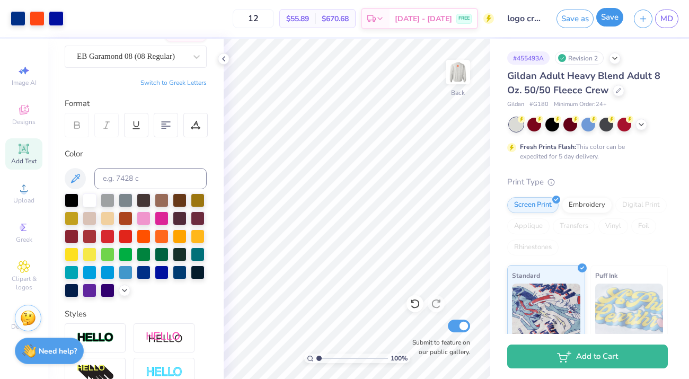
click at [610, 19] on button "Save" at bounding box center [610, 17] width 27 height 19
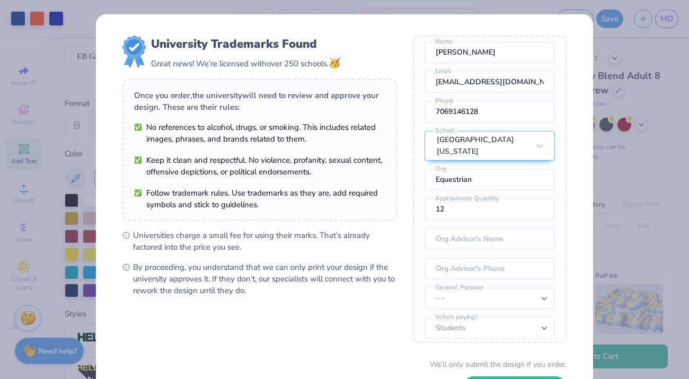
scroll to position [82, 0]
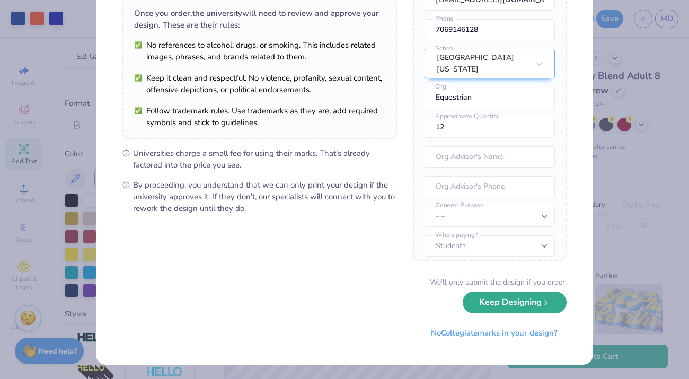
click at [516, 309] on button "Keep Designing" at bounding box center [515, 303] width 104 height 22
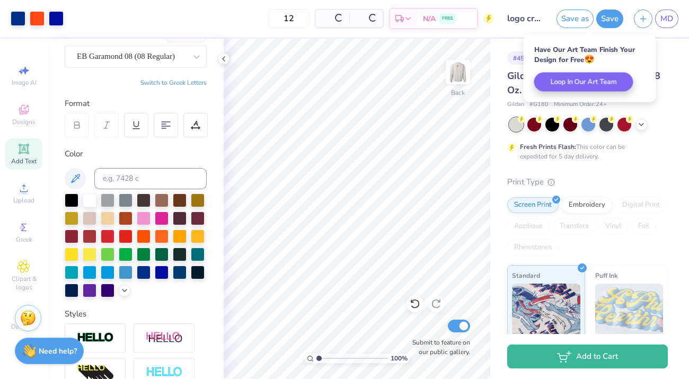
scroll to position [0, 0]
click at [671, 19] on span "MD" at bounding box center [667, 19] width 13 height 12
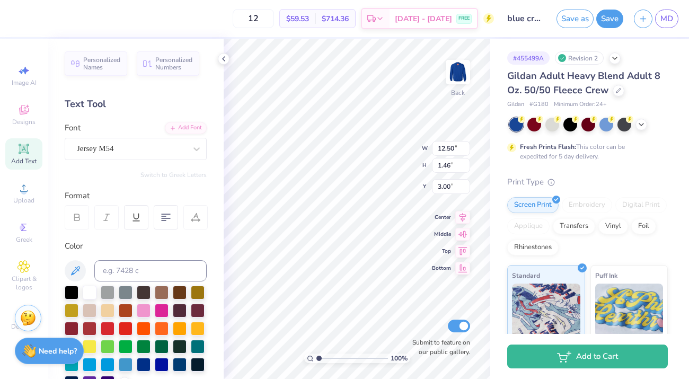
scroll to position [0, 3]
type textarea "CLUB"
click at [374, 125] on div "100 % Back W 3.41 3.41 " H 1.41 1.41 " Y 3.03 3.03 " Center Middle Top Bottom S…" at bounding box center [357, 209] width 267 height 341
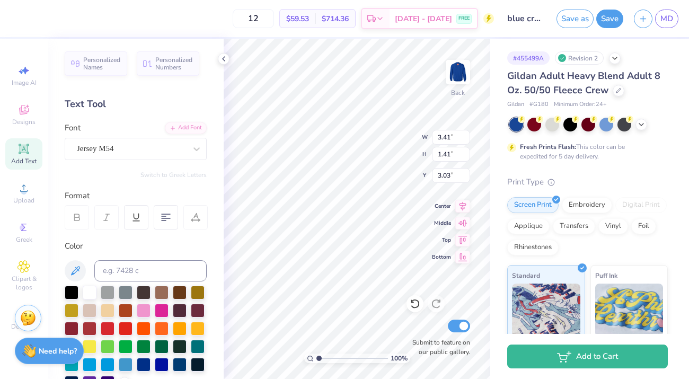
type textarea "CLUB Equestrian"
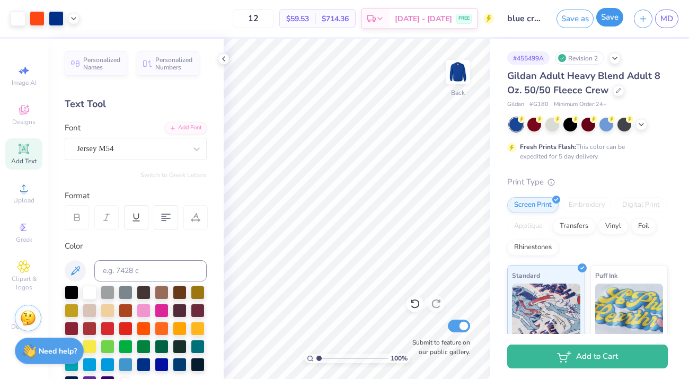
click at [613, 23] on button "Save" at bounding box center [610, 17] width 27 height 19
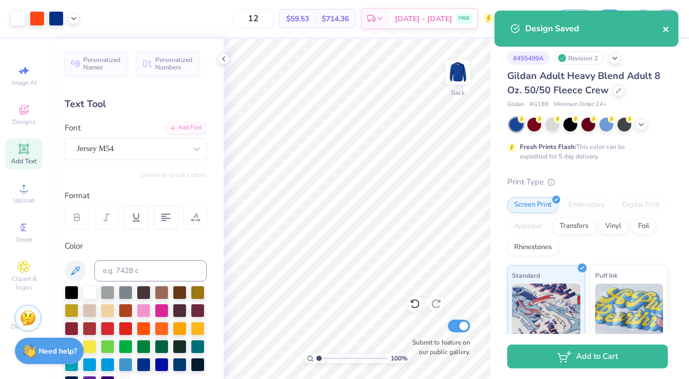
click at [667, 31] on icon "close" at bounding box center [666, 29] width 7 height 8
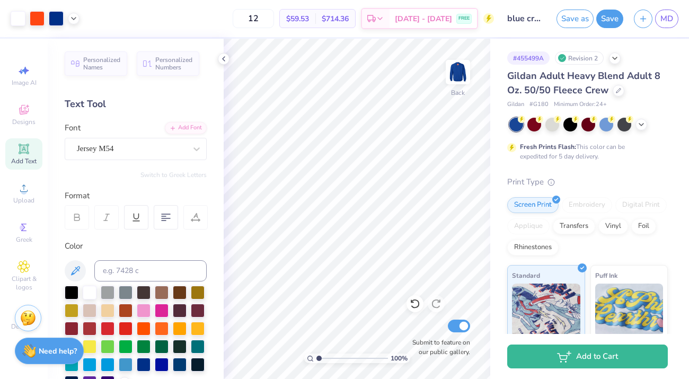
click at [668, 21] on div "Design Saved" at bounding box center [587, 32] width 188 height 48
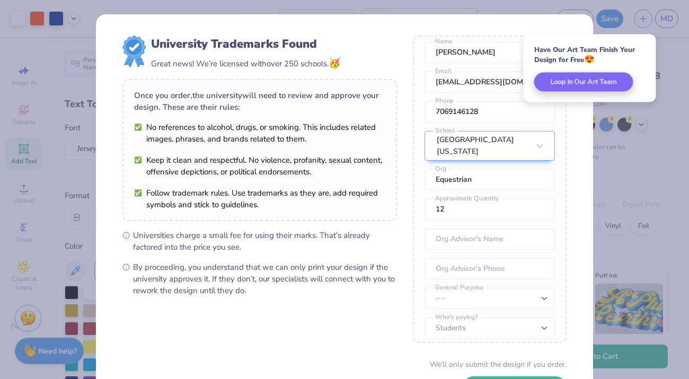
scroll to position [82, 0]
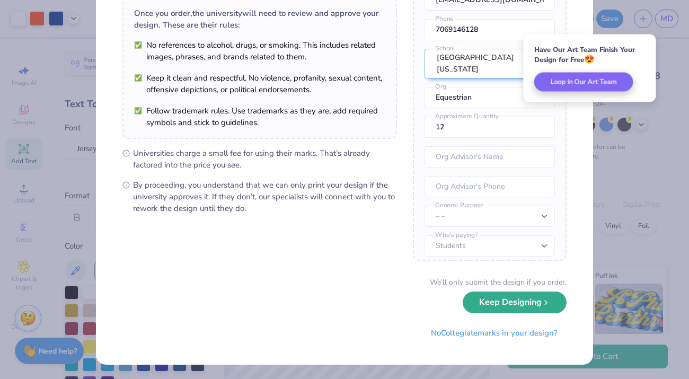
click at [495, 312] on button "Keep Designing" at bounding box center [515, 303] width 104 height 22
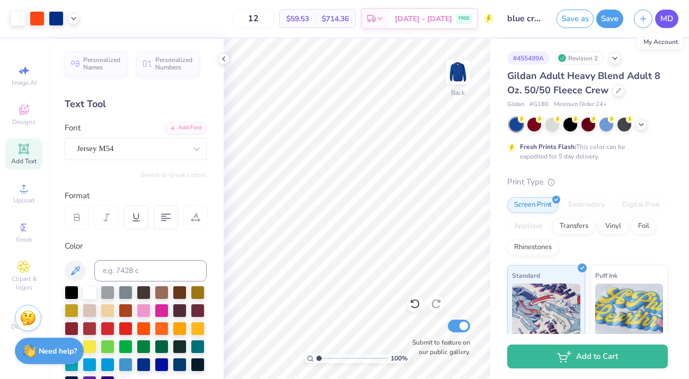
click at [670, 24] on span "MD" at bounding box center [667, 19] width 13 height 12
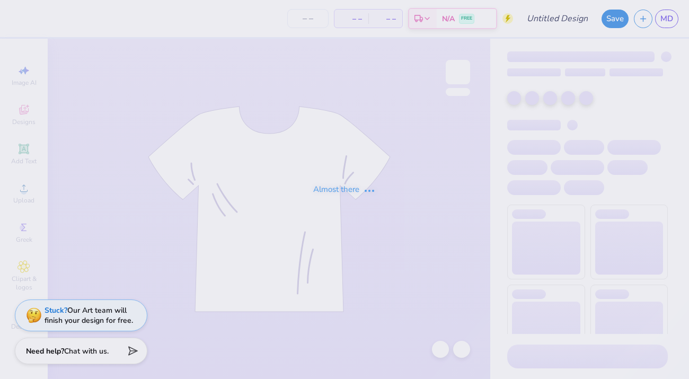
type input "equestrian sweatshirt"
type input "25"
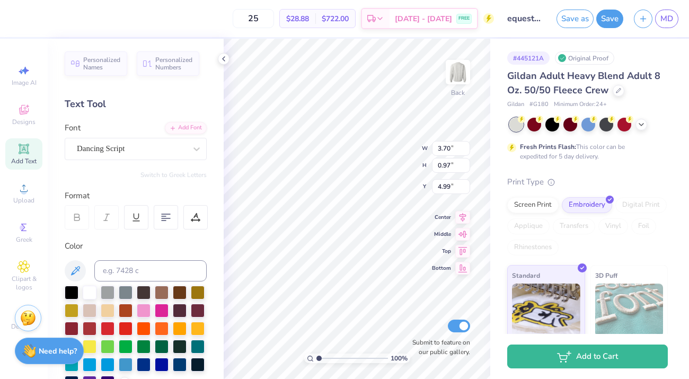
scroll to position [0, 1]
type textarea "Club Equestrian"
type input "5.11"
type input "1.99"
type input "3.00"
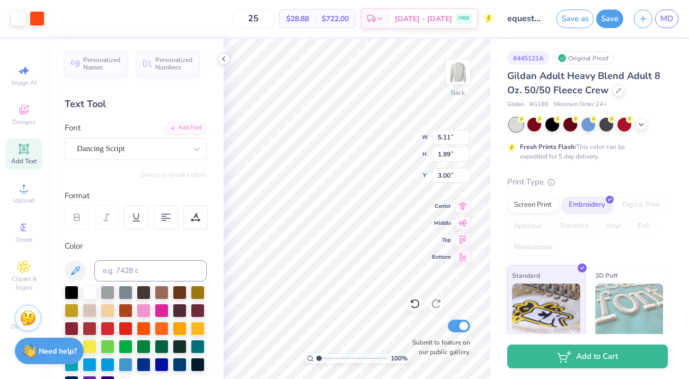
type input "6.03"
type input "2.34"
type input "2.65"
click at [615, 12] on button "Save" at bounding box center [610, 17] width 27 height 19
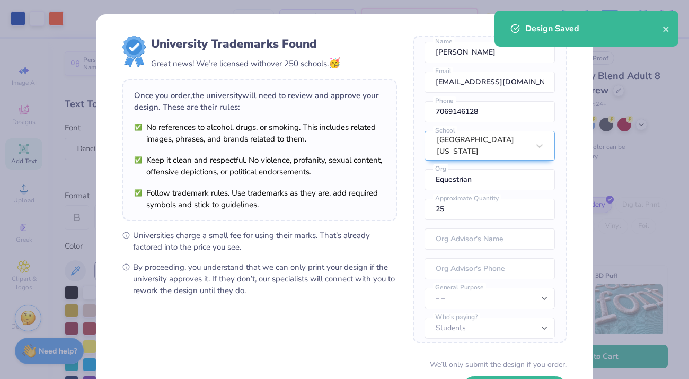
scroll to position [82, 0]
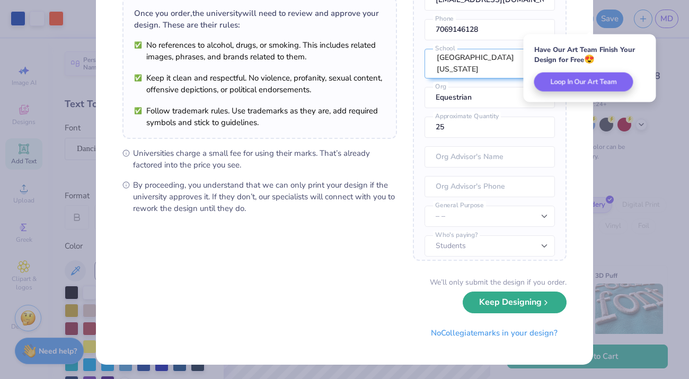
click at [483, 306] on button "Keep Designing" at bounding box center [515, 303] width 104 height 22
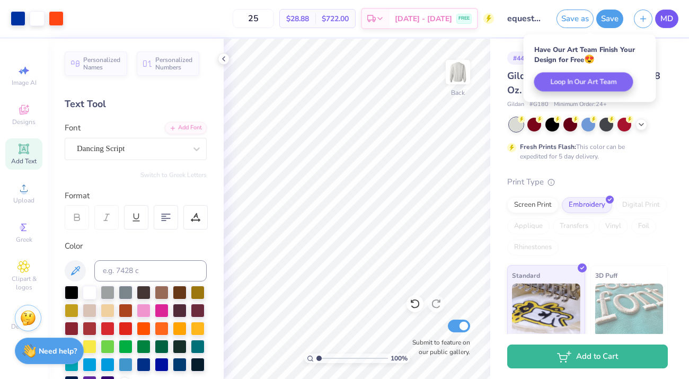
click at [667, 19] on span "MD" at bounding box center [667, 19] width 13 height 12
